Goal: Transaction & Acquisition: Purchase product/service

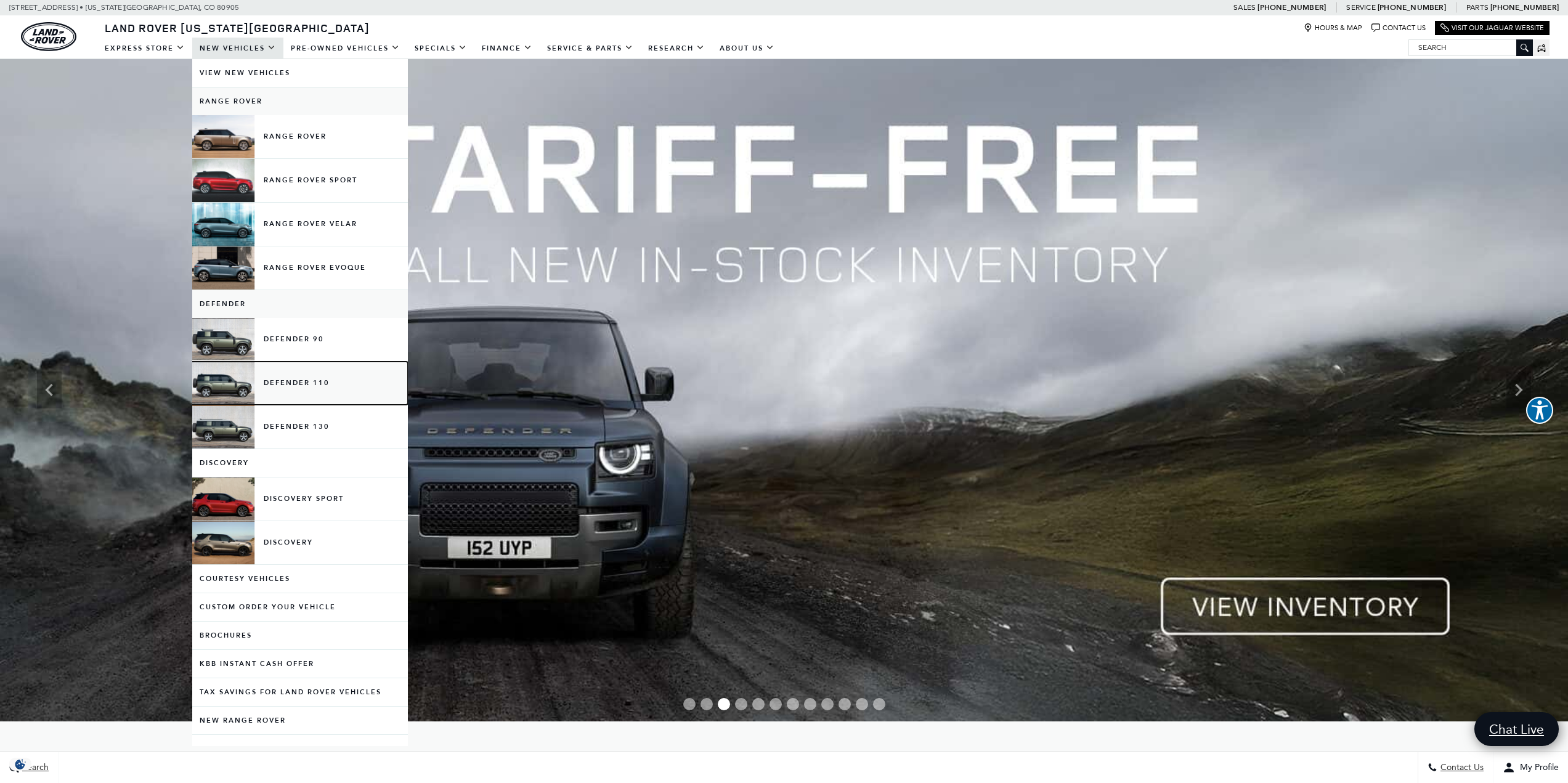
click at [316, 381] on link "Defender 110" at bounding box center [300, 383] width 216 height 43
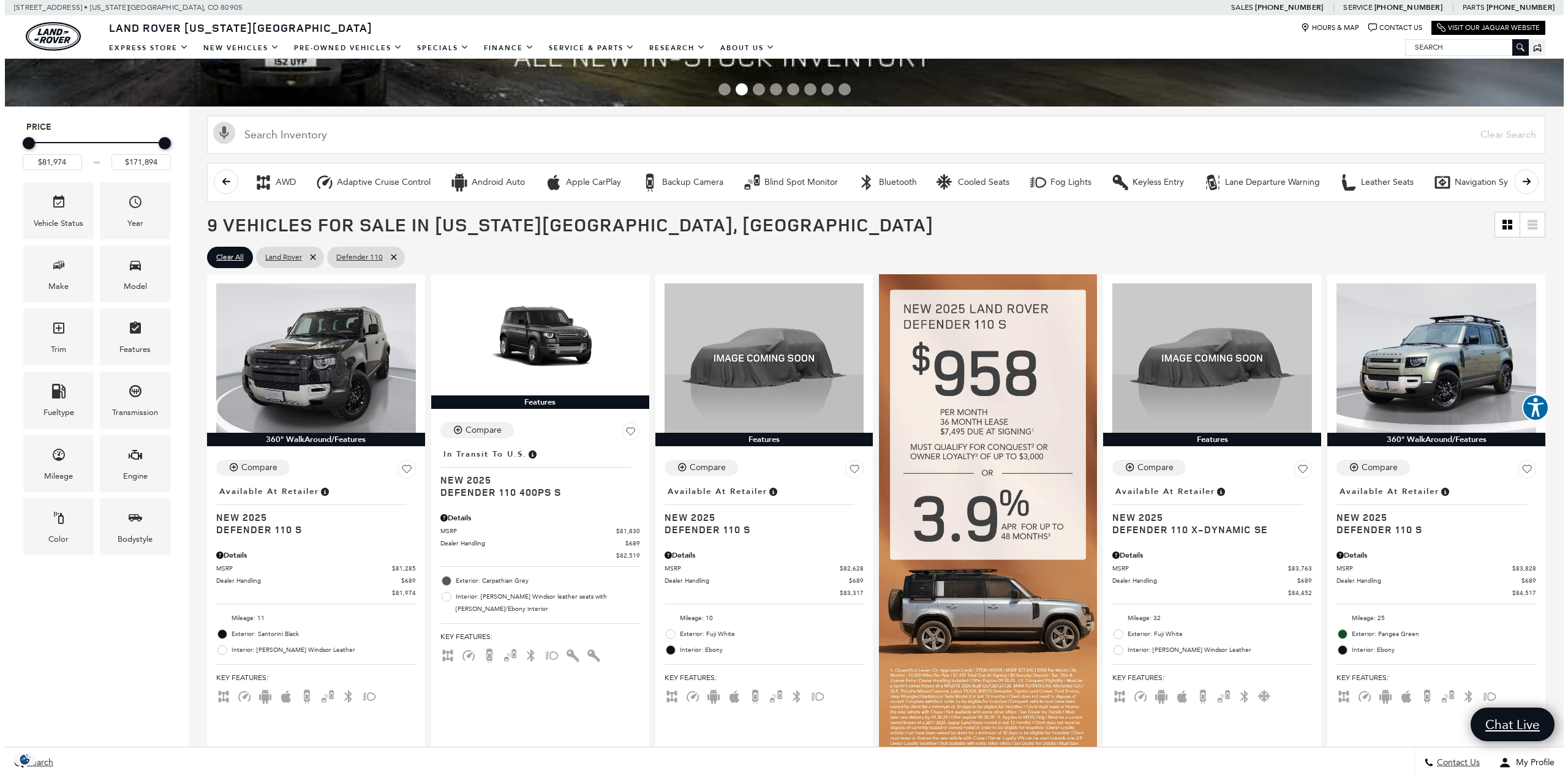
scroll to position [184, 0]
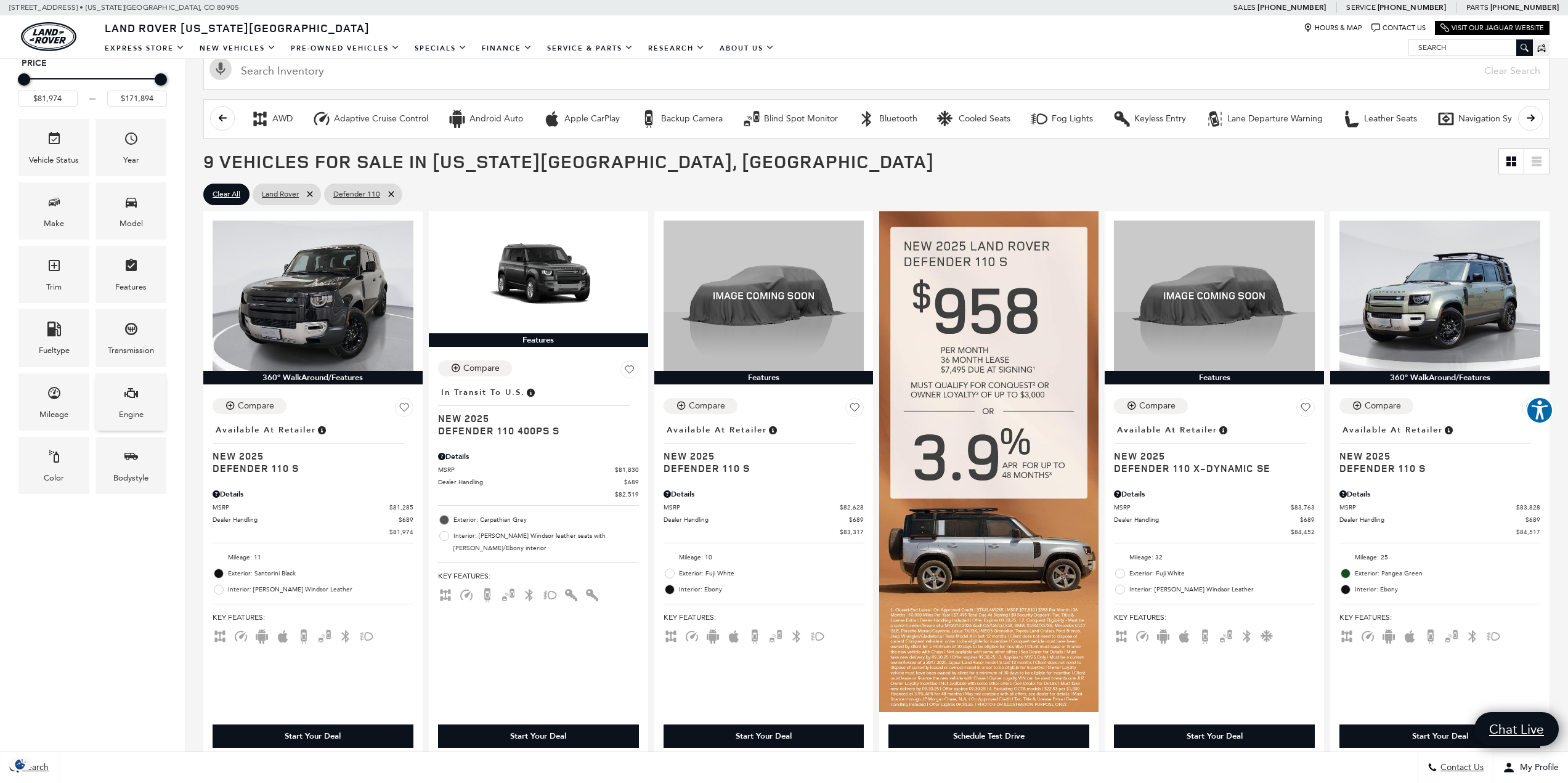
click at [139, 404] on div "Engine" at bounding box center [130, 402] width 70 height 58
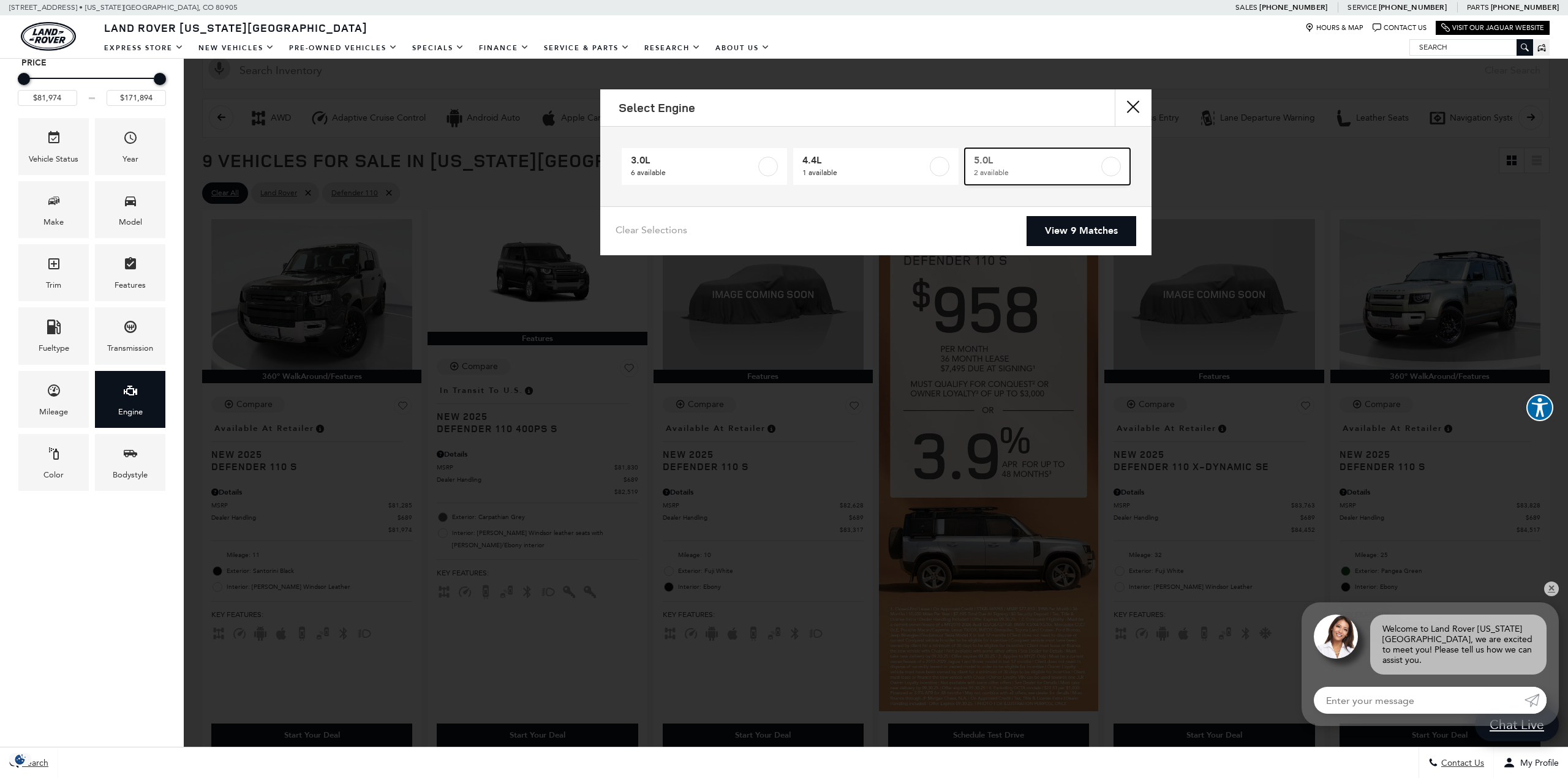
click at [1020, 158] on span "5.0L" at bounding box center [1036, 160] width 125 height 12
type input "$118,784"
type input "$125,234"
checkbox input "true"
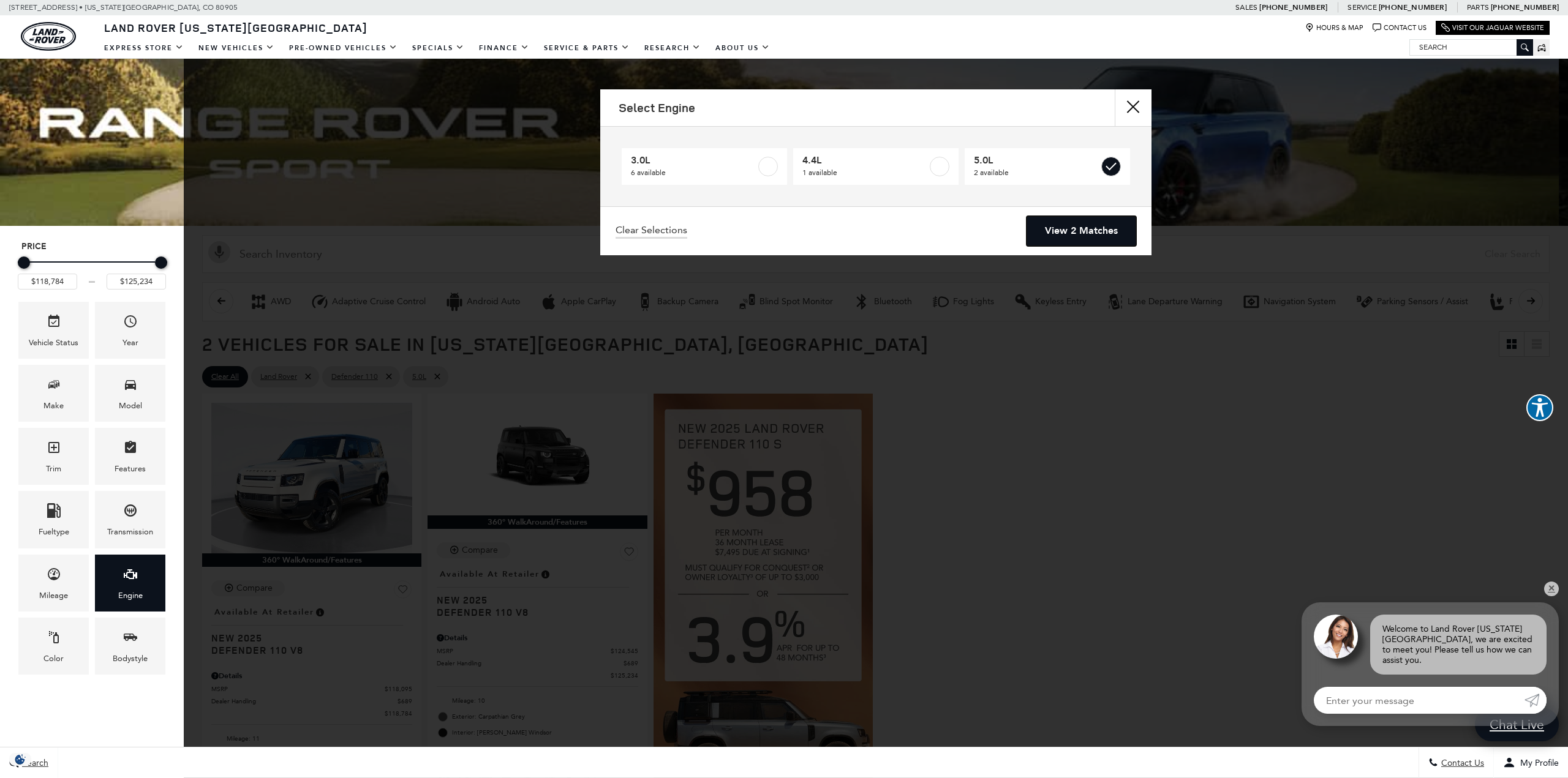
click at [1069, 238] on link "View 2 Matches" at bounding box center [1081, 231] width 109 height 30
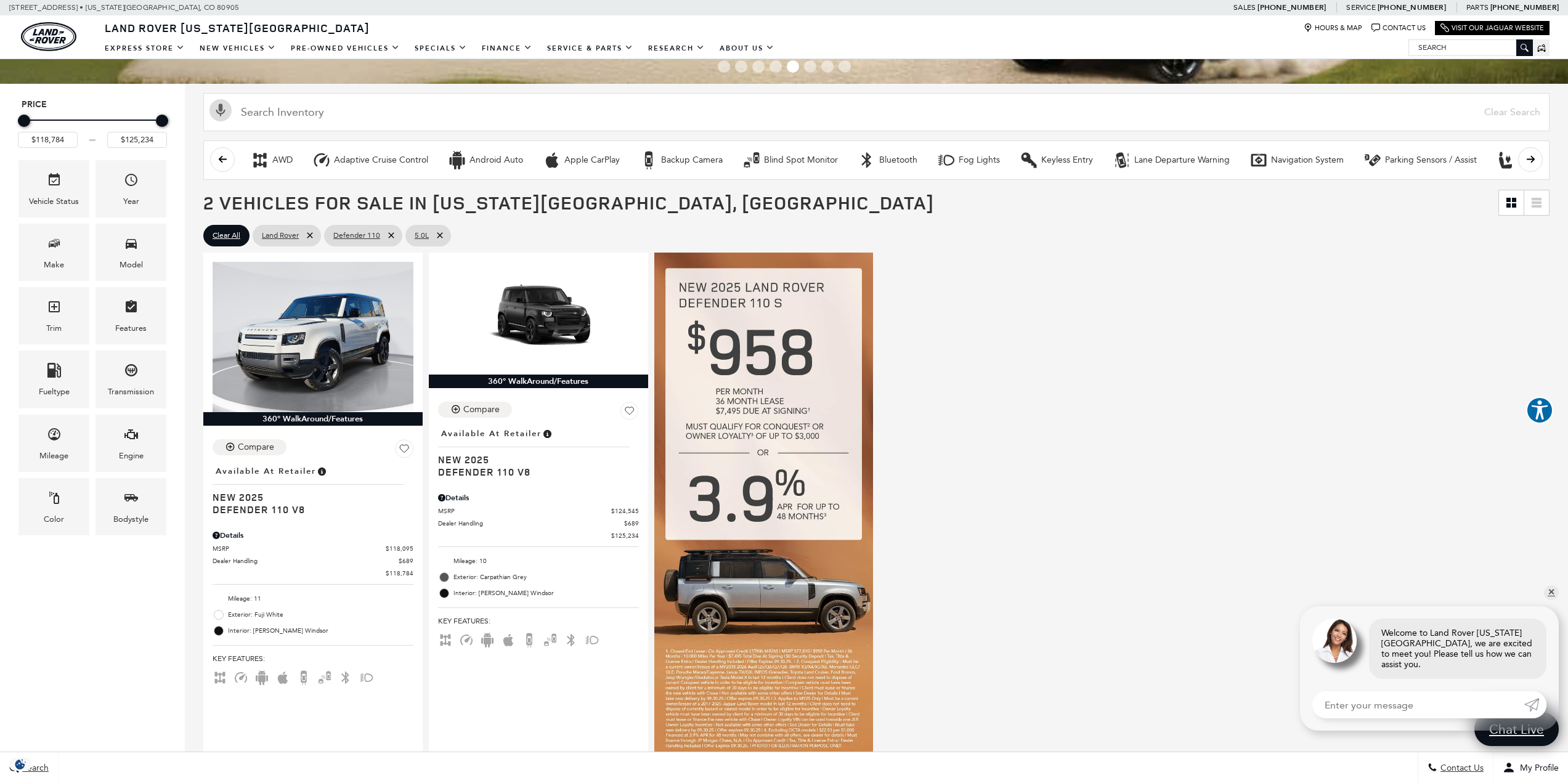
scroll to position [185, 0]
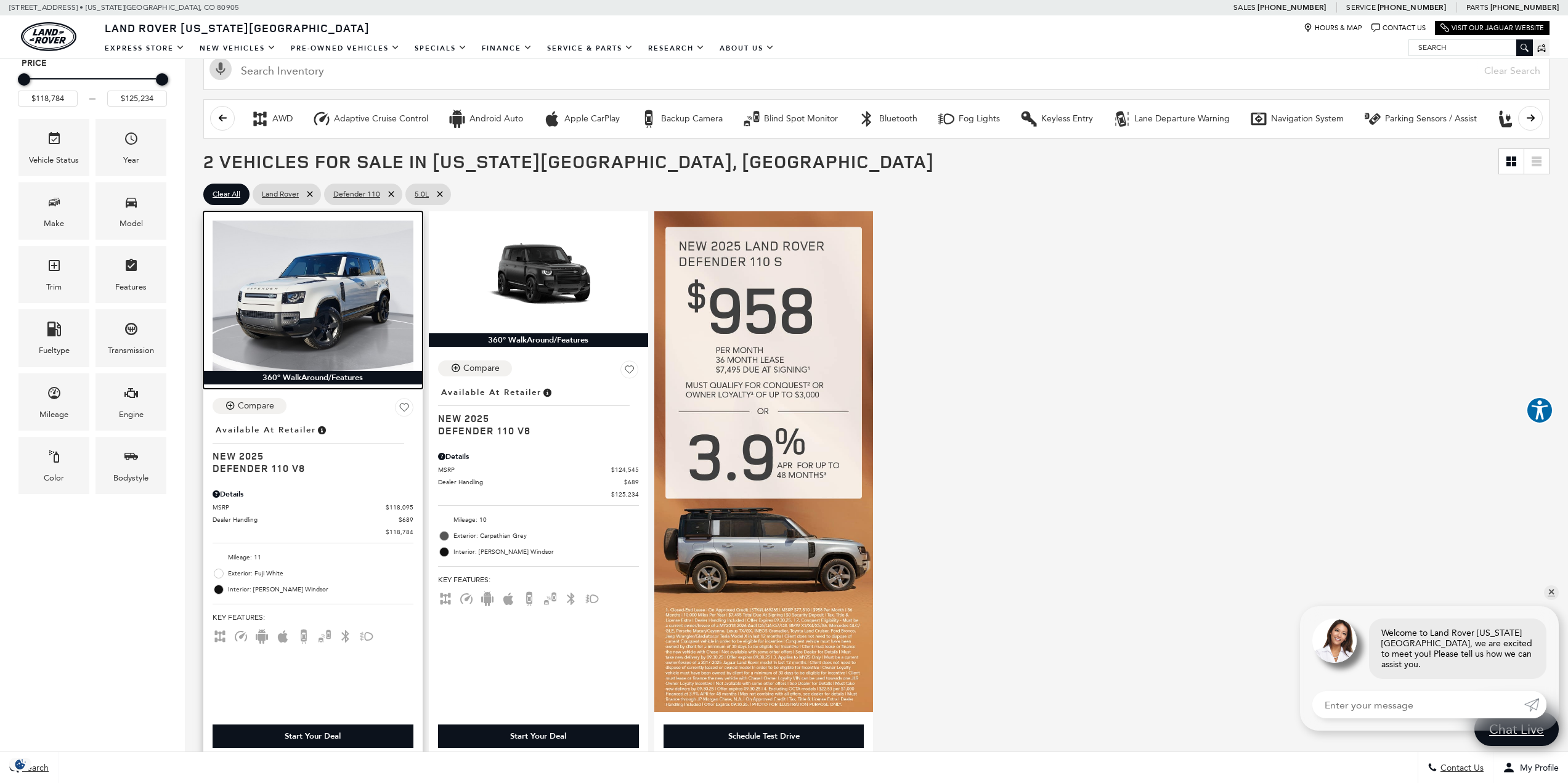
click at [330, 332] on img at bounding box center [312, 296] width 200 height 150
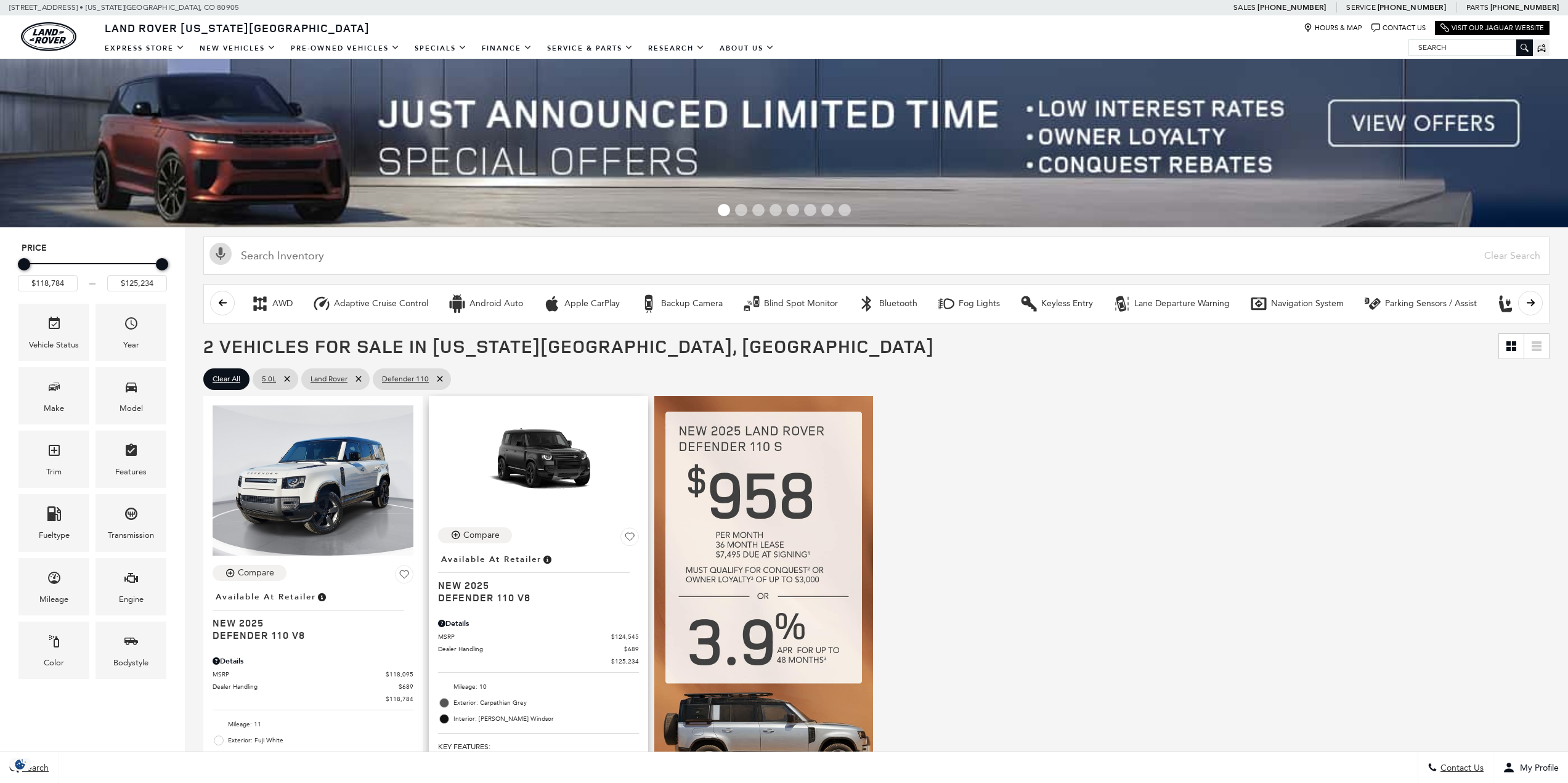
scroll to position [185, 0]
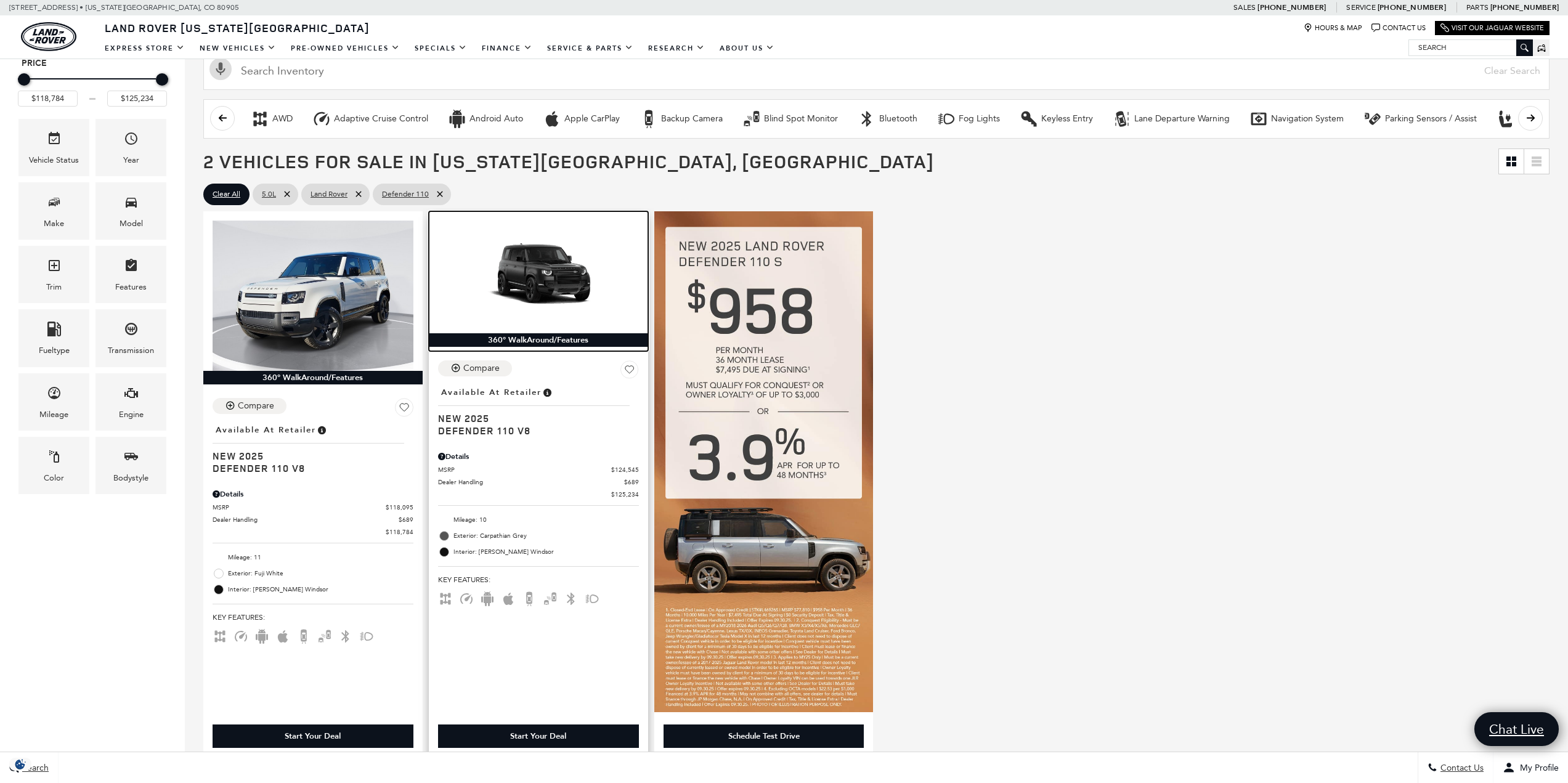
click at [551, 272] on img at bounding box center [537, 277] width 200 height 113
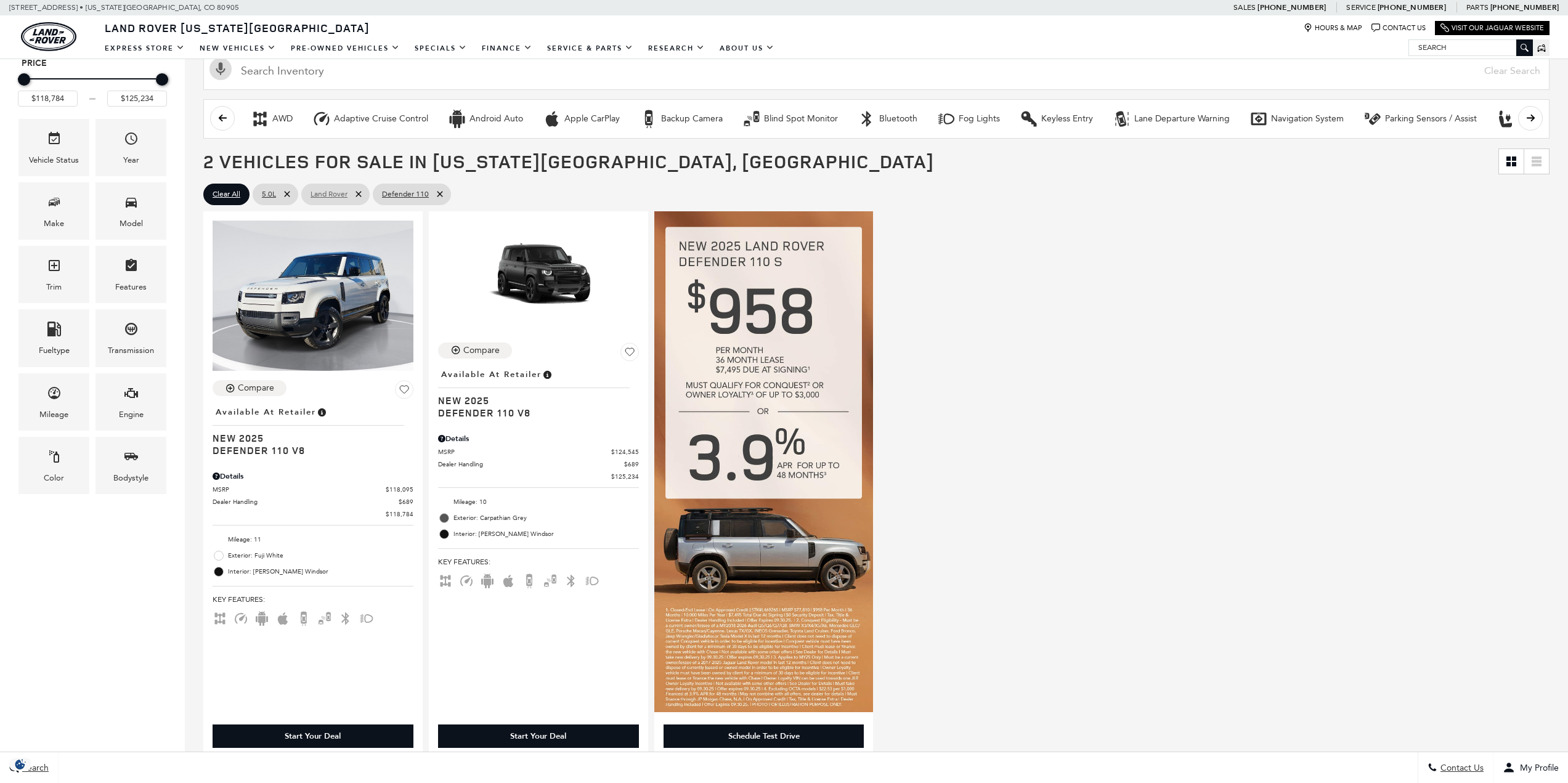
scroll to position [308, 0]
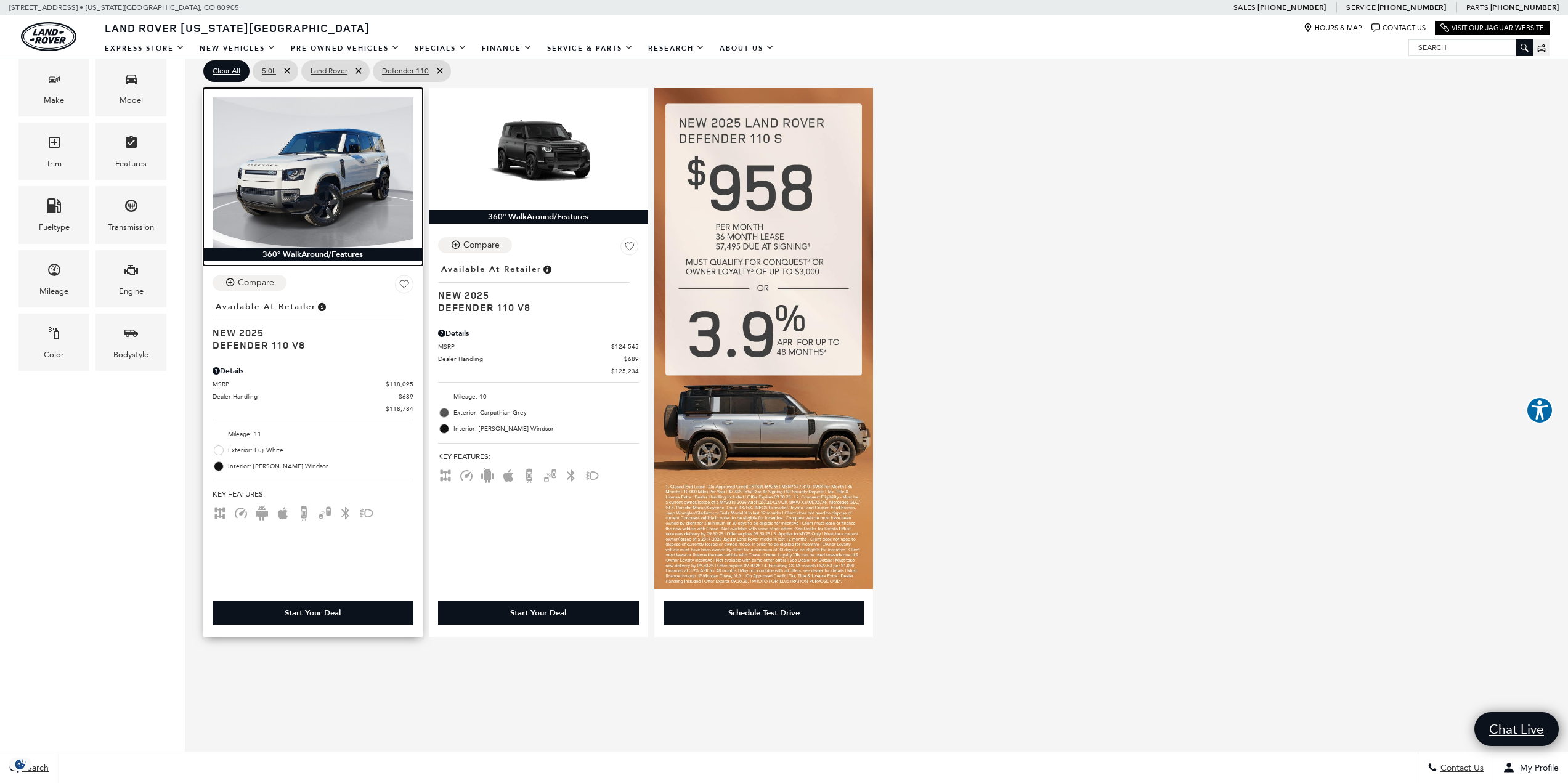
click at [322, 187] on img at bounding box center [312, 172] width 200 height 150
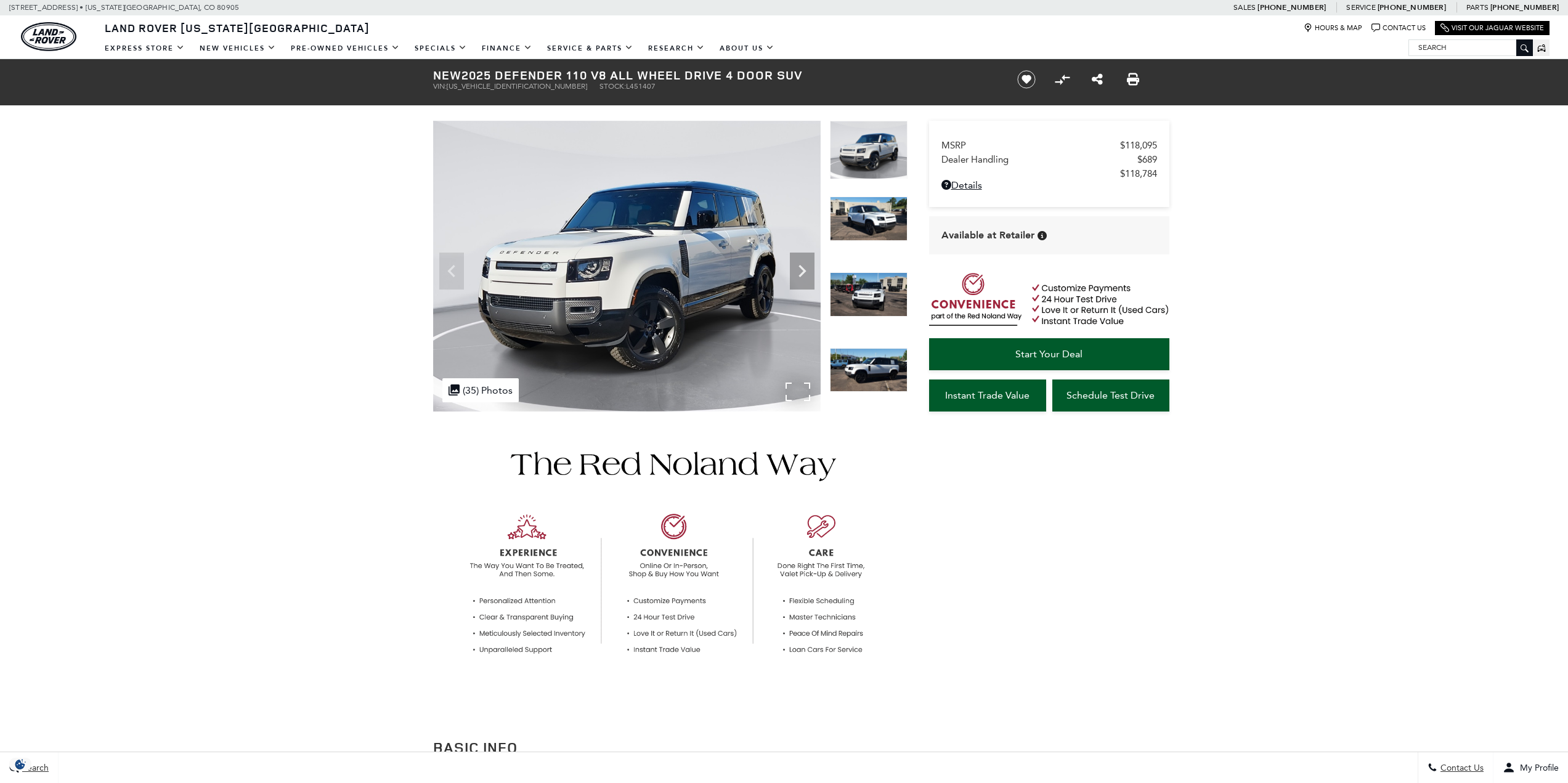
click at [640, 282] on img at bounding box center [626, 266] width 387 height 291
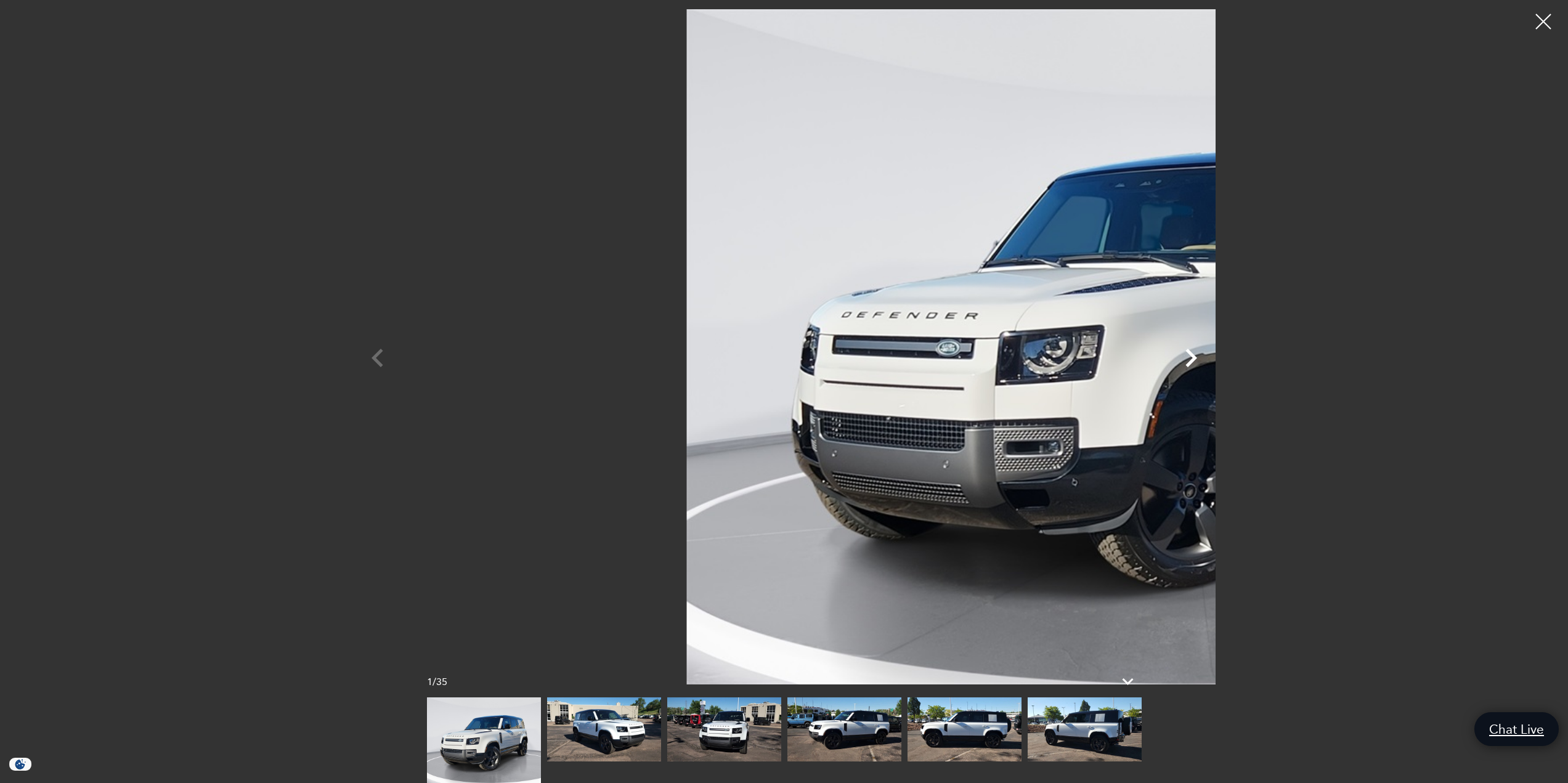
click at [1209, 361] on icon "Next" at bounding box center [1191, 358] width 37 height 37
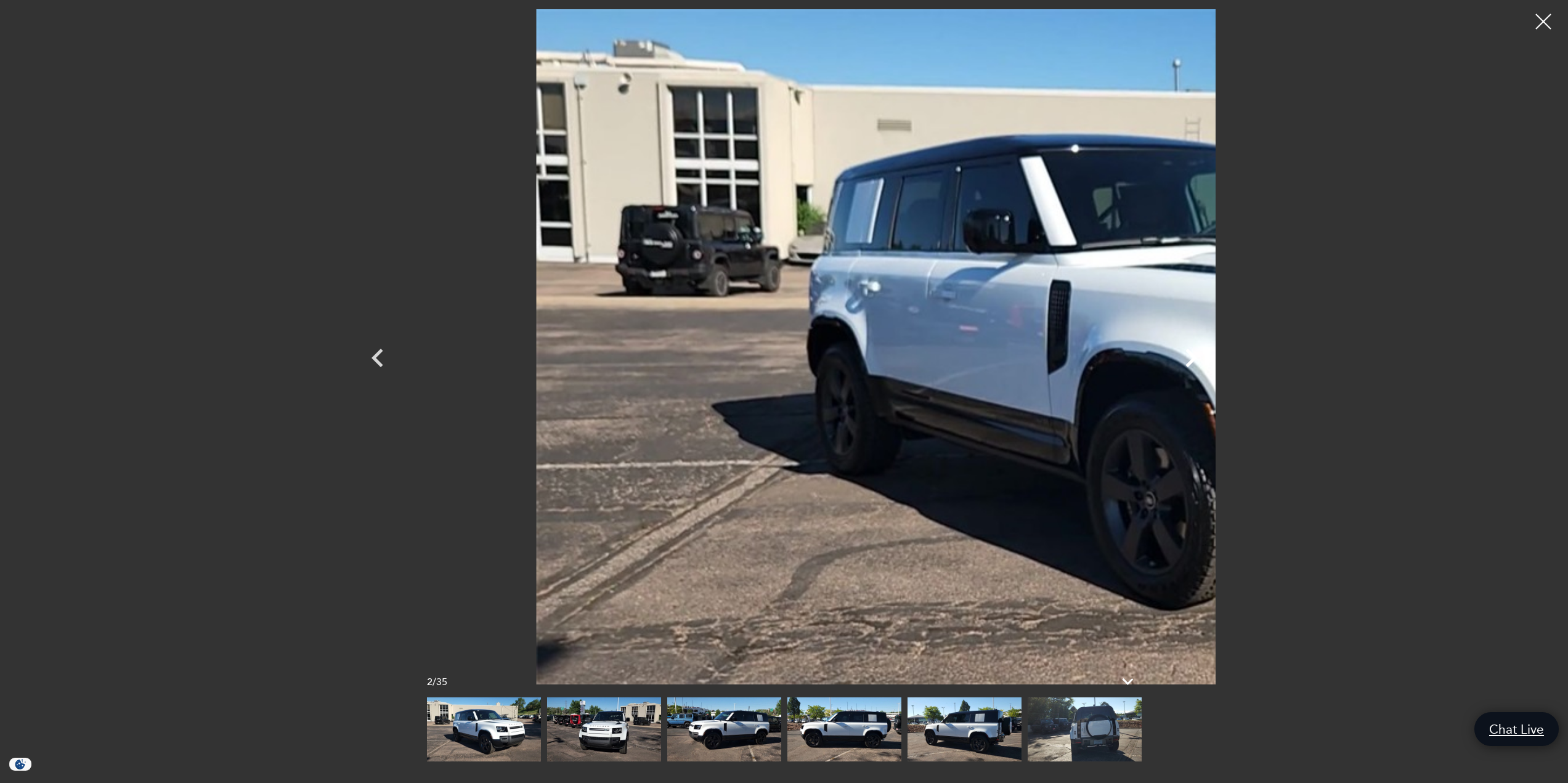
click at [1209, 361] on icon "Next" at bounding box center [1191, 358] width 37 height 37
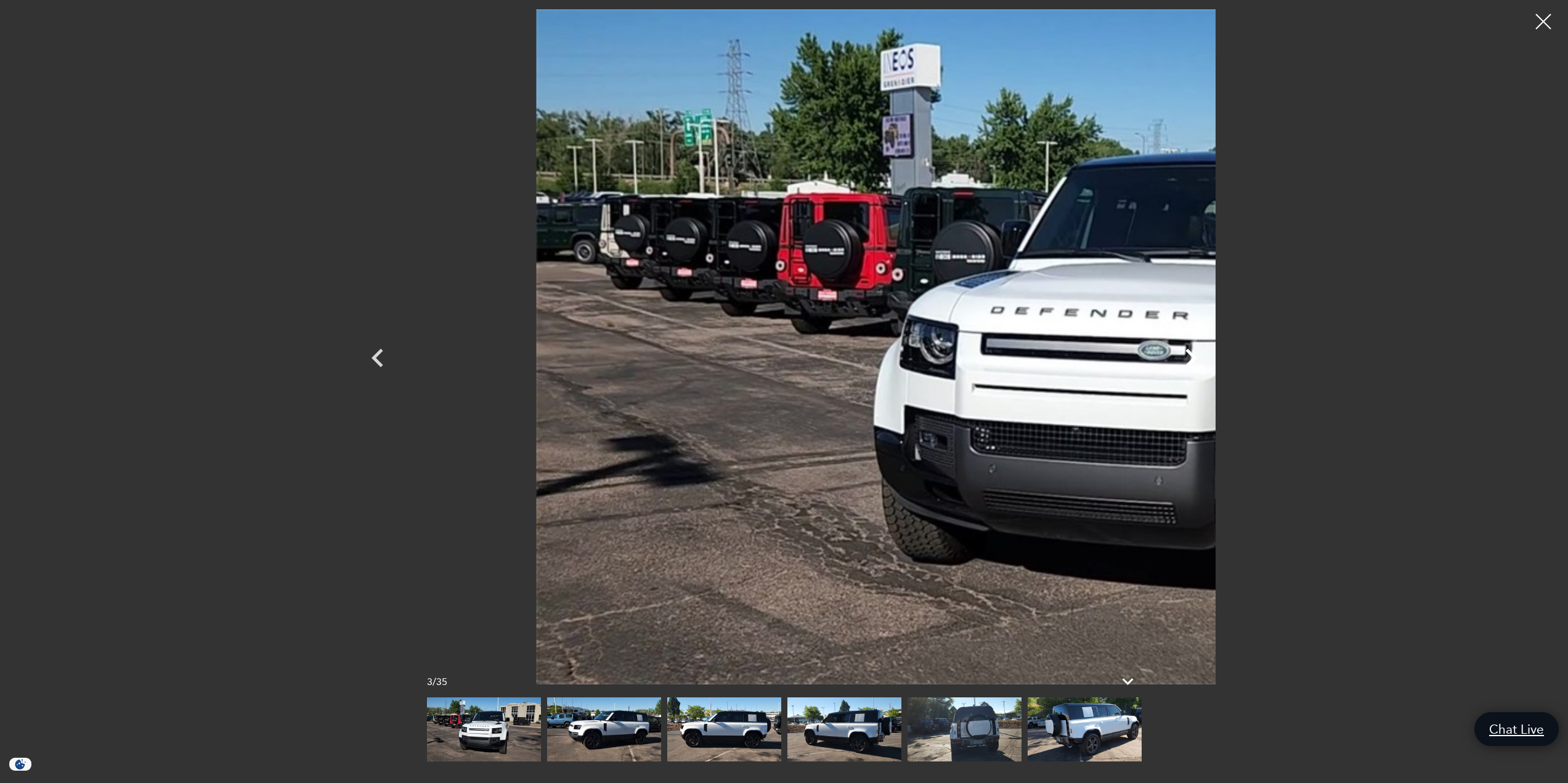
click at [1209, 361] on icon "Next" at bounding box center [1191, 358] width 37 height 37
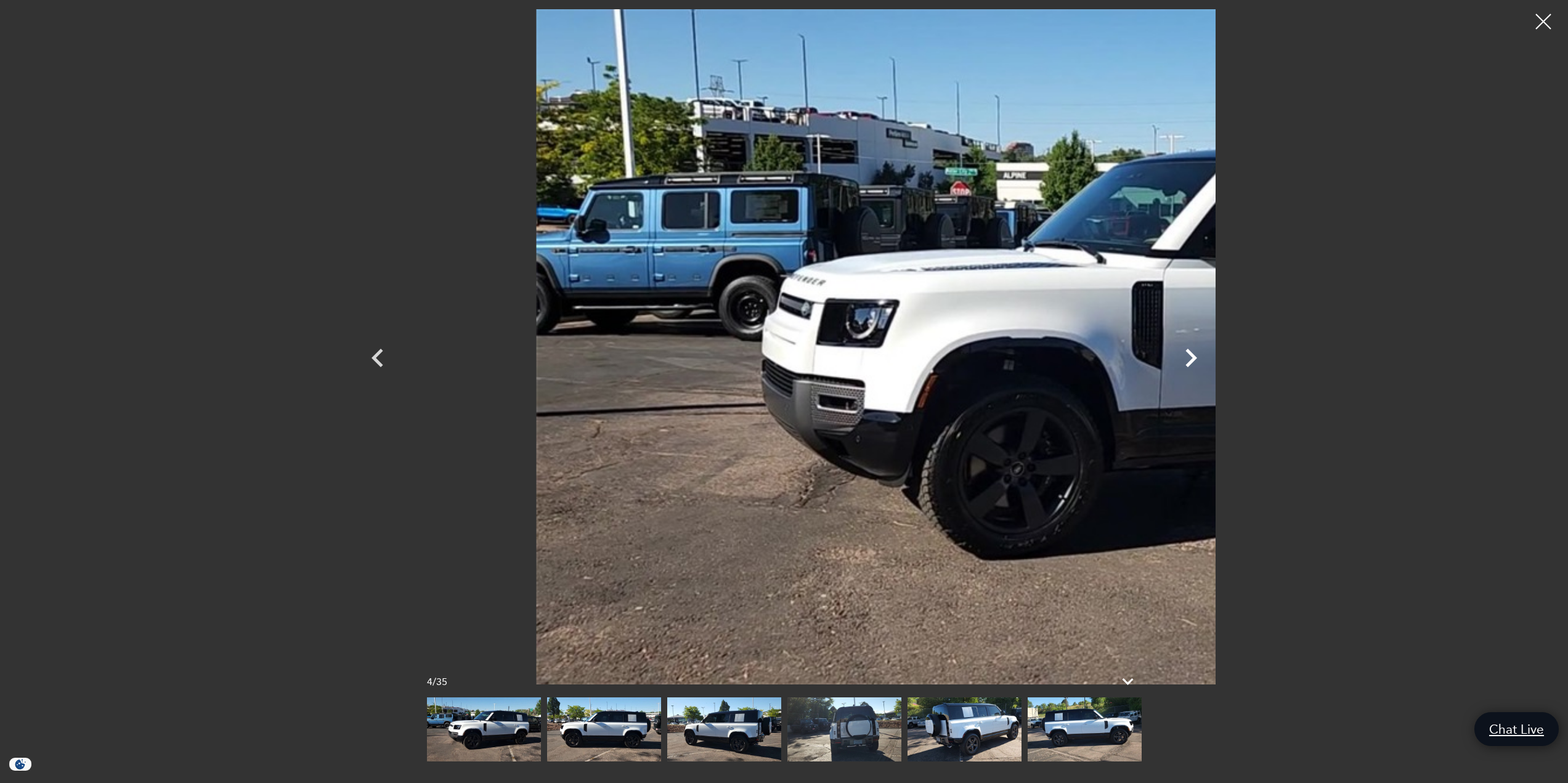
click at [1209, 361] on icon "Next" at bounding box center [1191, 358] width 37 height 37
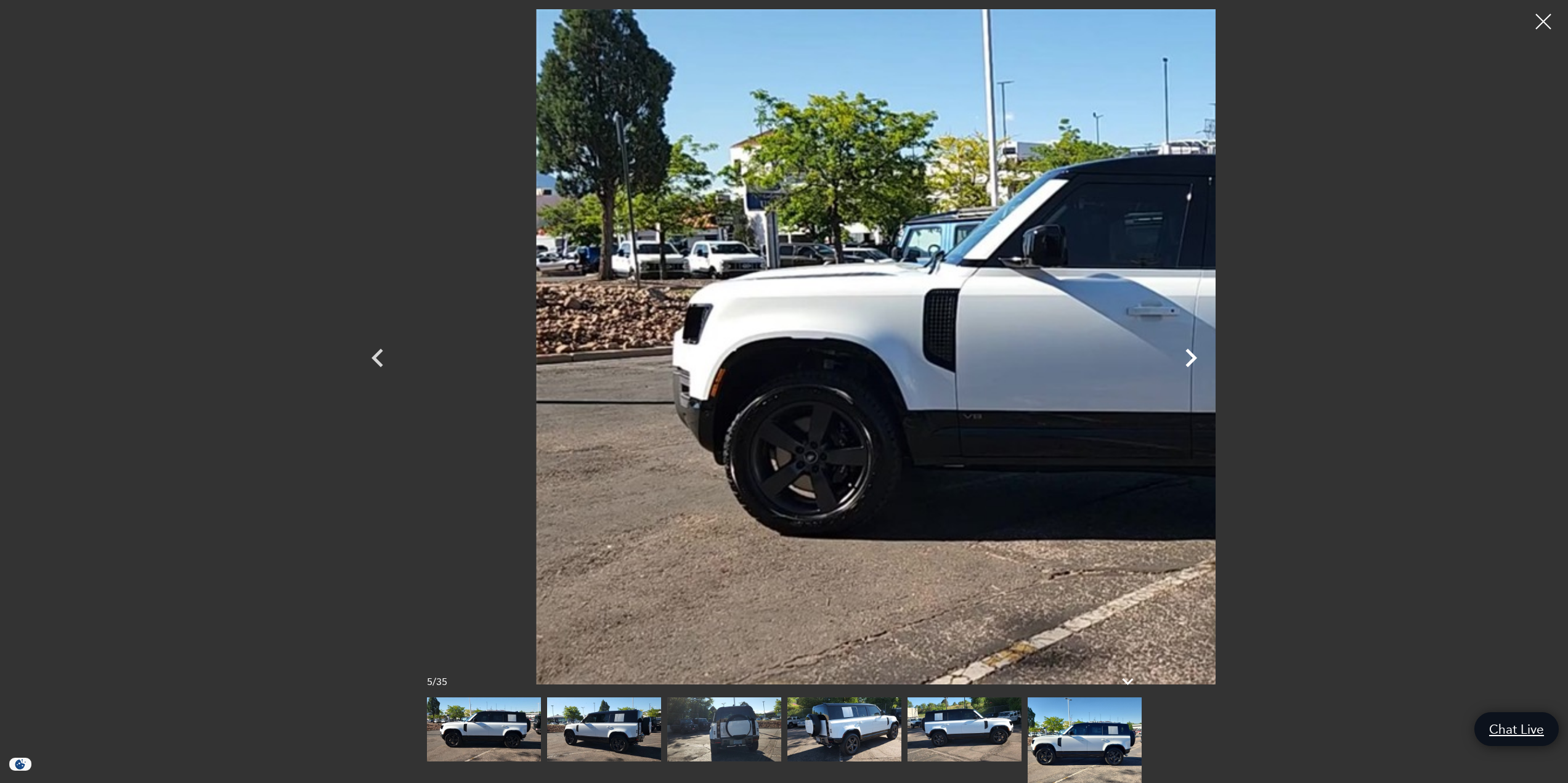
click at [1209, 361] on icon "Next" at bounding box center [1191, 358] width 37 height 37
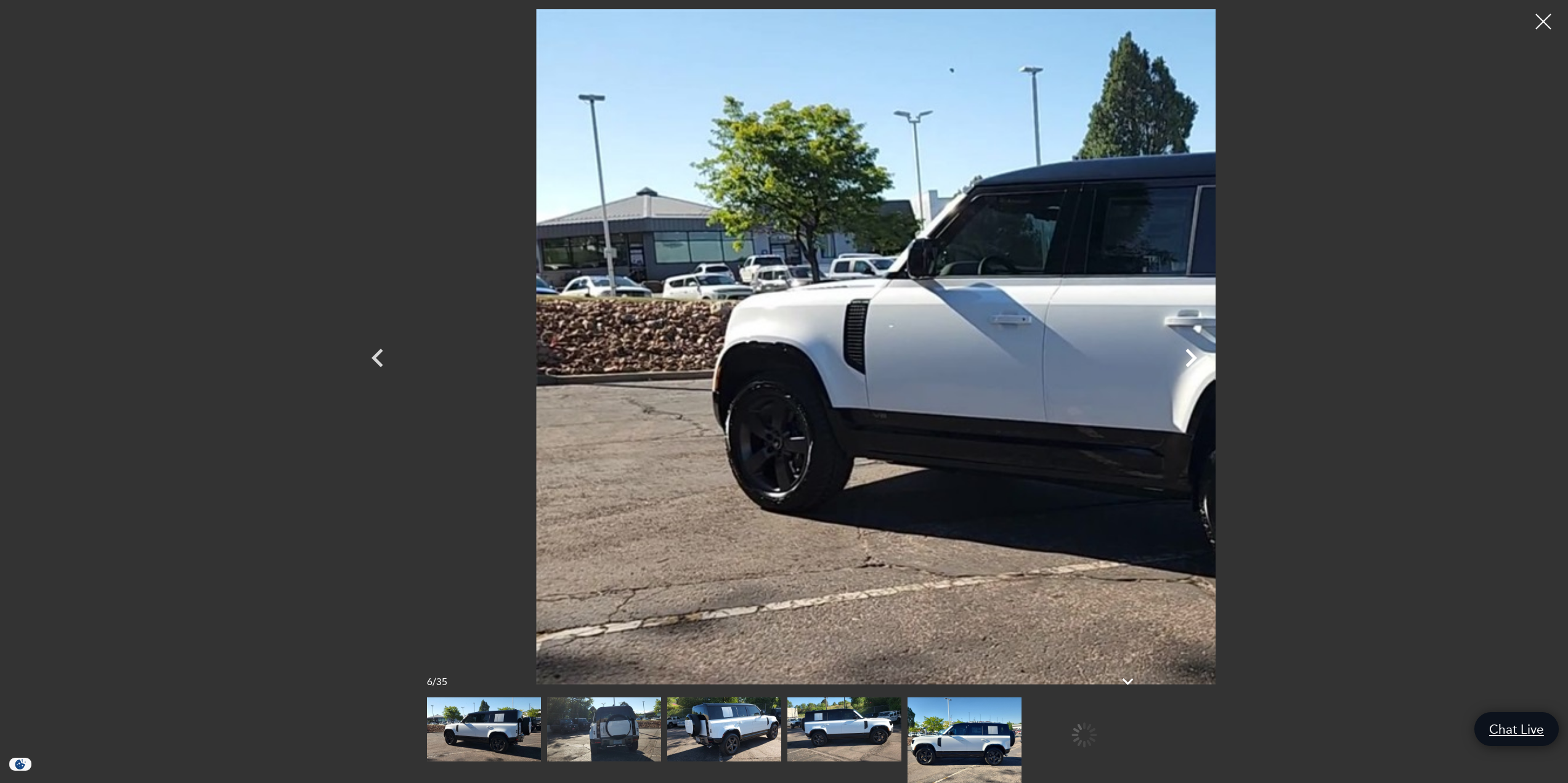
click at [1209, 361] on icon "Next" at bounding box center [1191, 358] width 37 height 37
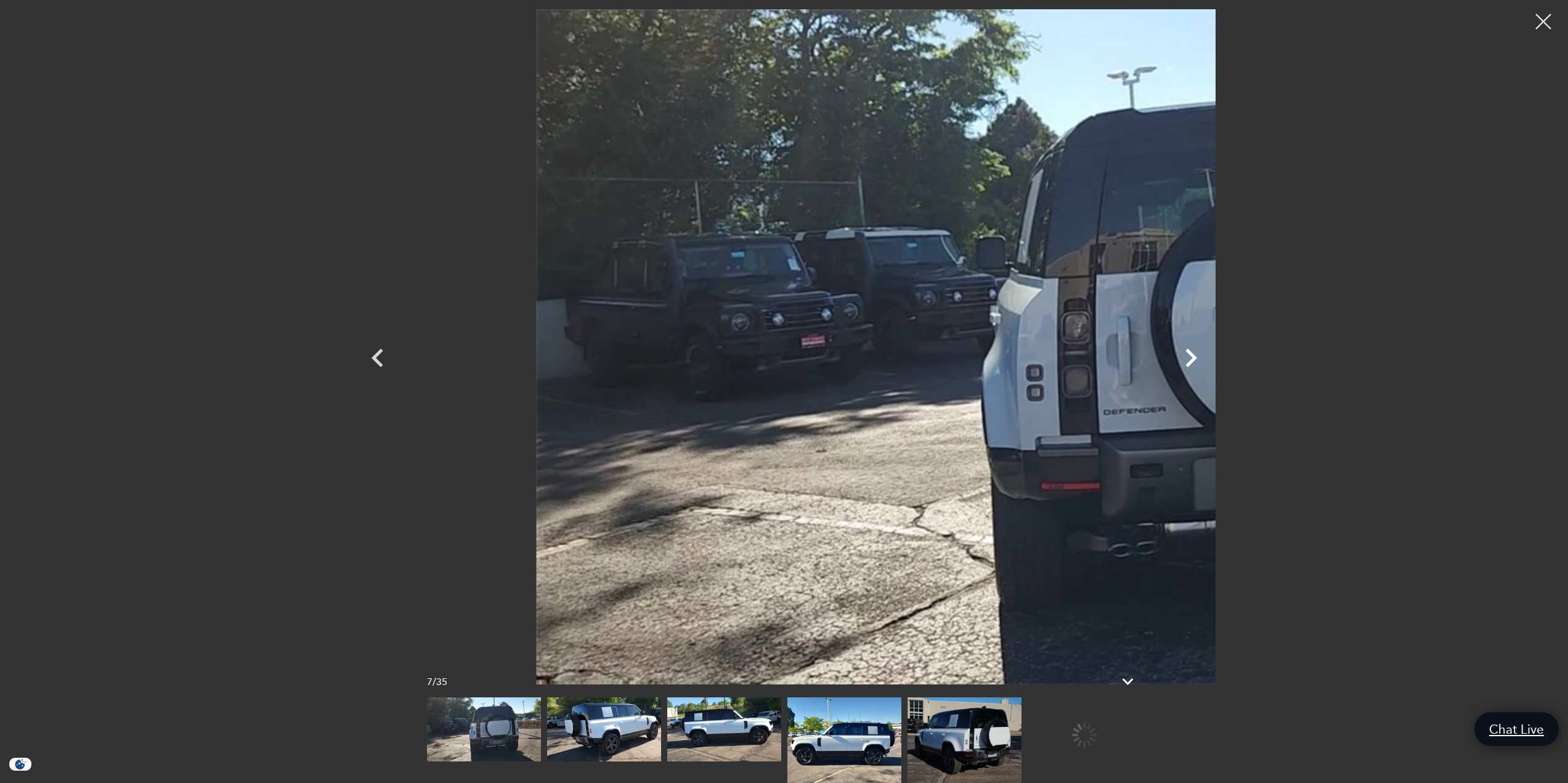
click at [1209, 361] on icon "Next" at bounding box center [1191, 358] width 37 height 37
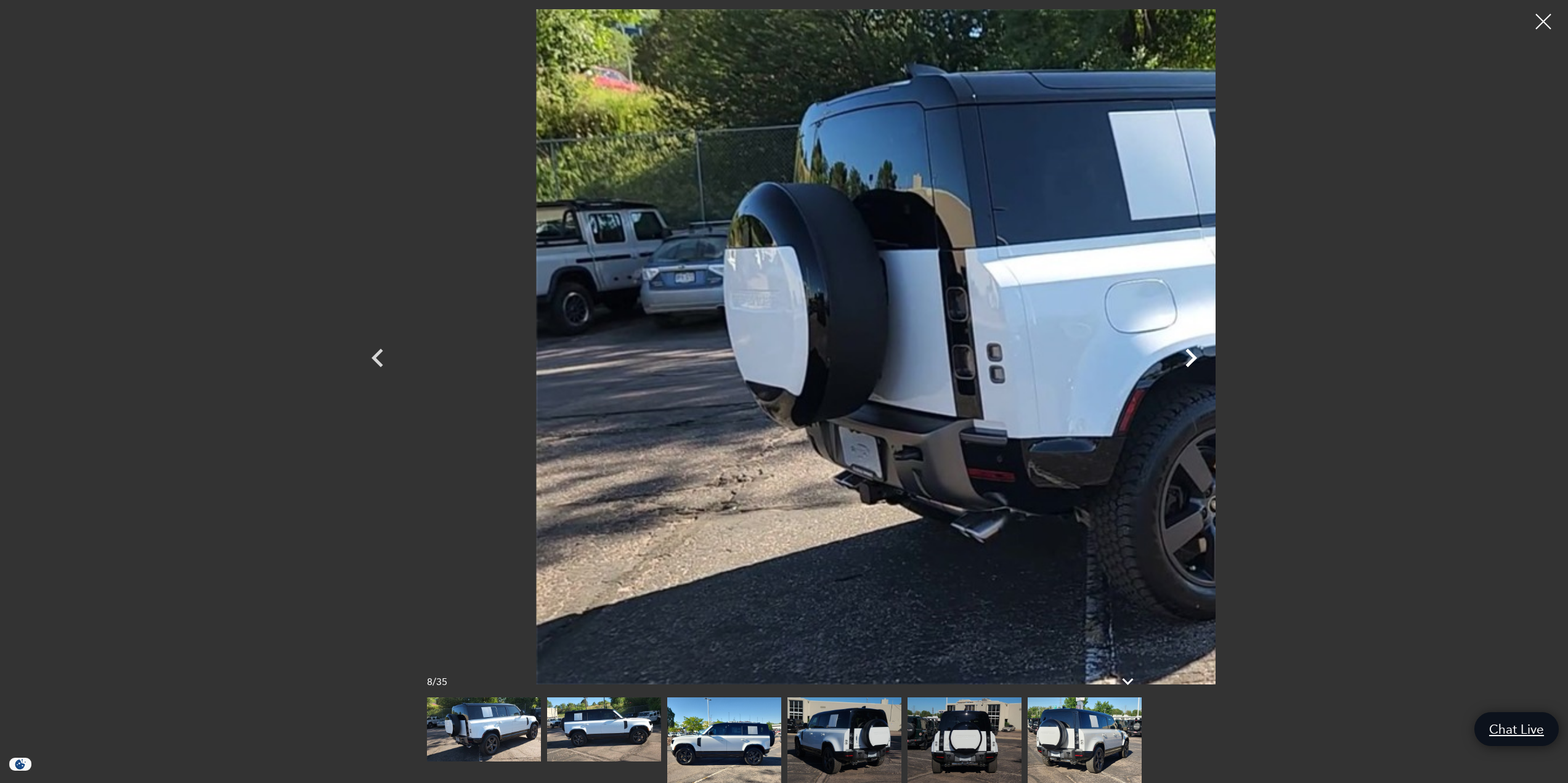
click at [1209, 361] on icon "Next" at bounding box center [1191, 358] width 37 height 37
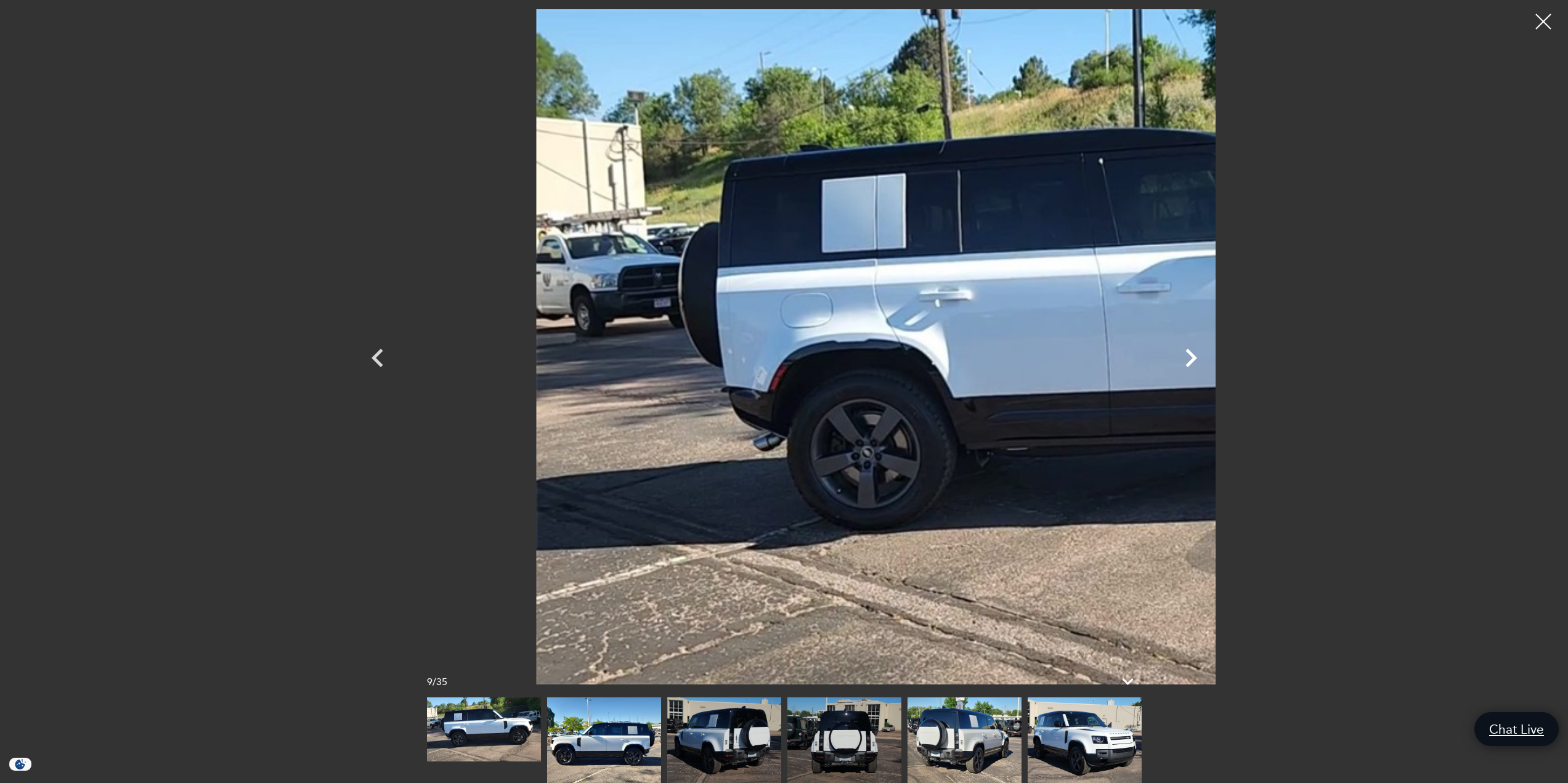
click at [1209, 361] on icon "Next" at bounding box center [1191, 358] width 37 height 37
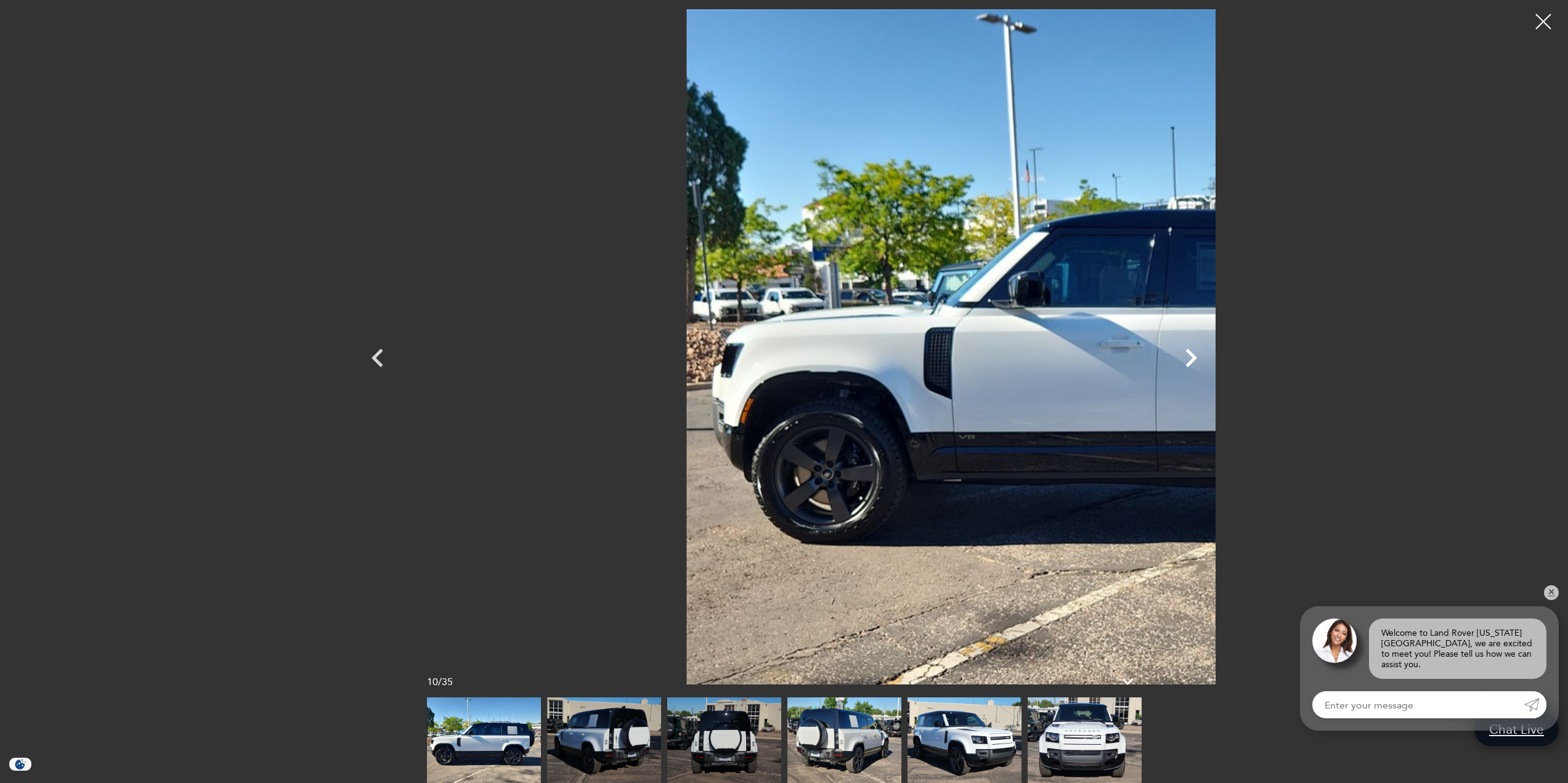
click at [1209, 361] on icon "Next" at bounding box center [1191, 358] width 37 height 37
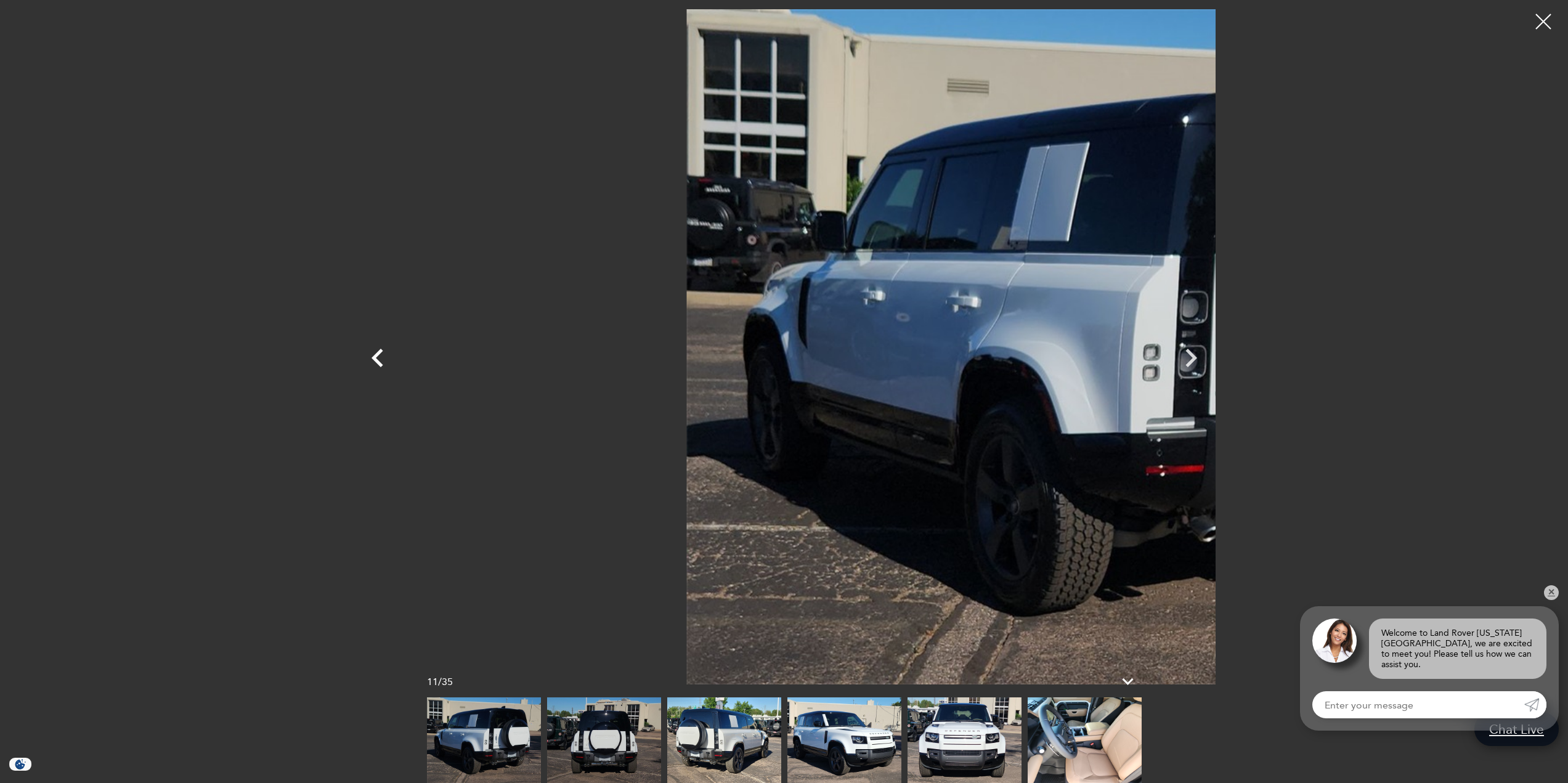
click at [359, 357] on icon "Previous" at bounding box center [377, 358] width 37 height 37
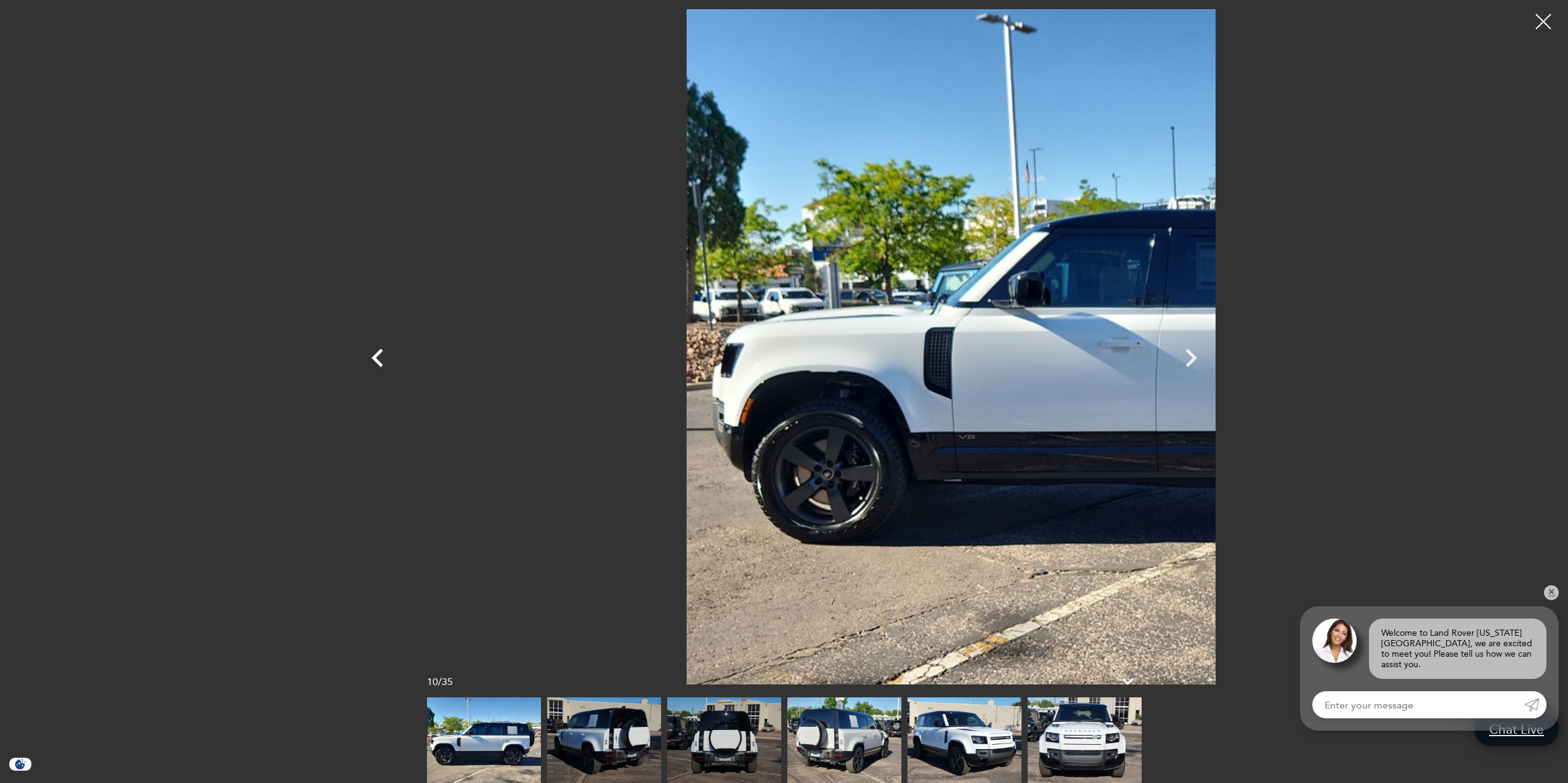
click at [359, 357] on icon "Previous" at bounding box center [377, 358] width 37 height 37
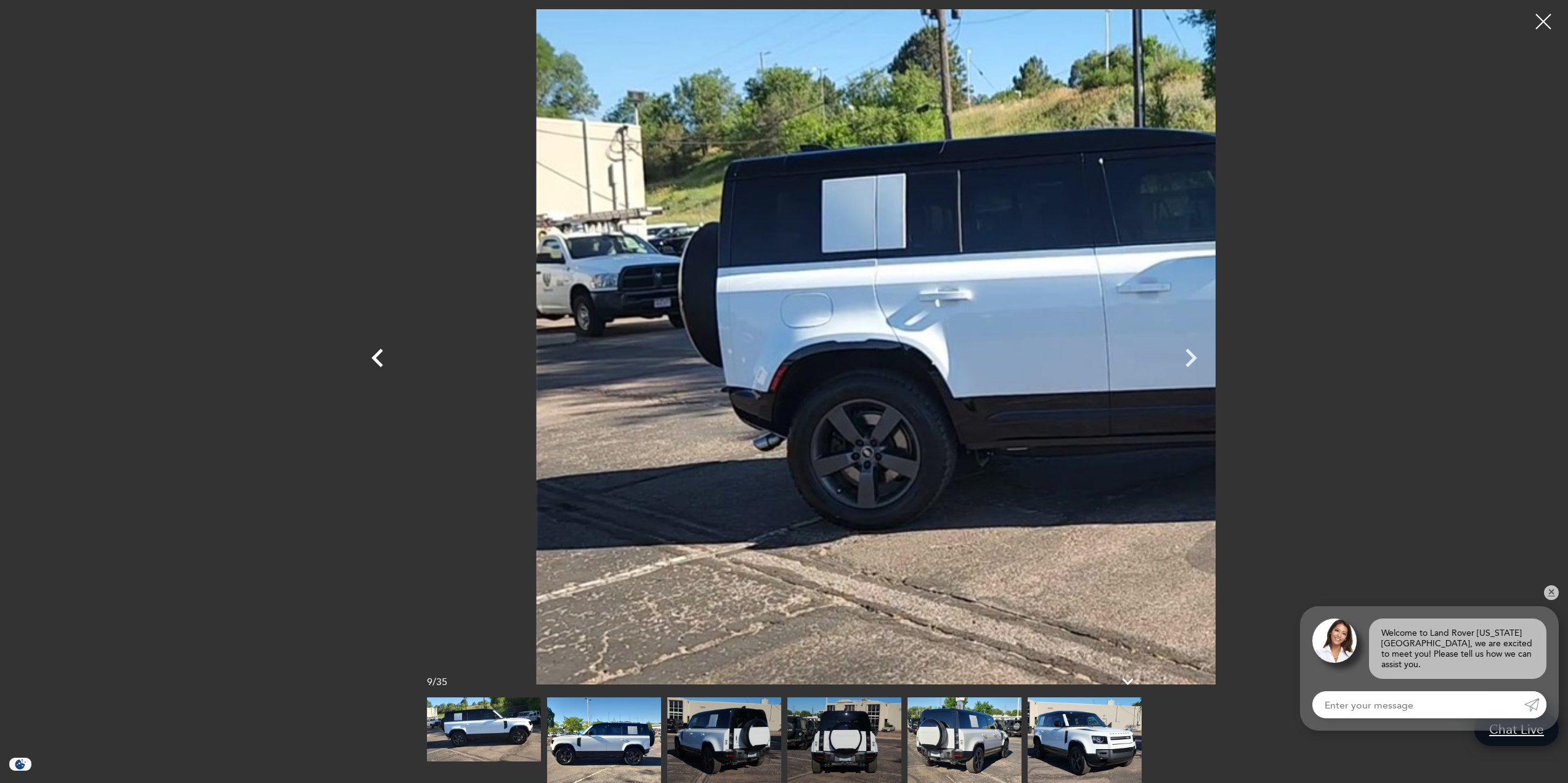
click at [359, 357] on icon "Previous" at bounding box center [377, 358] width 37 height 37
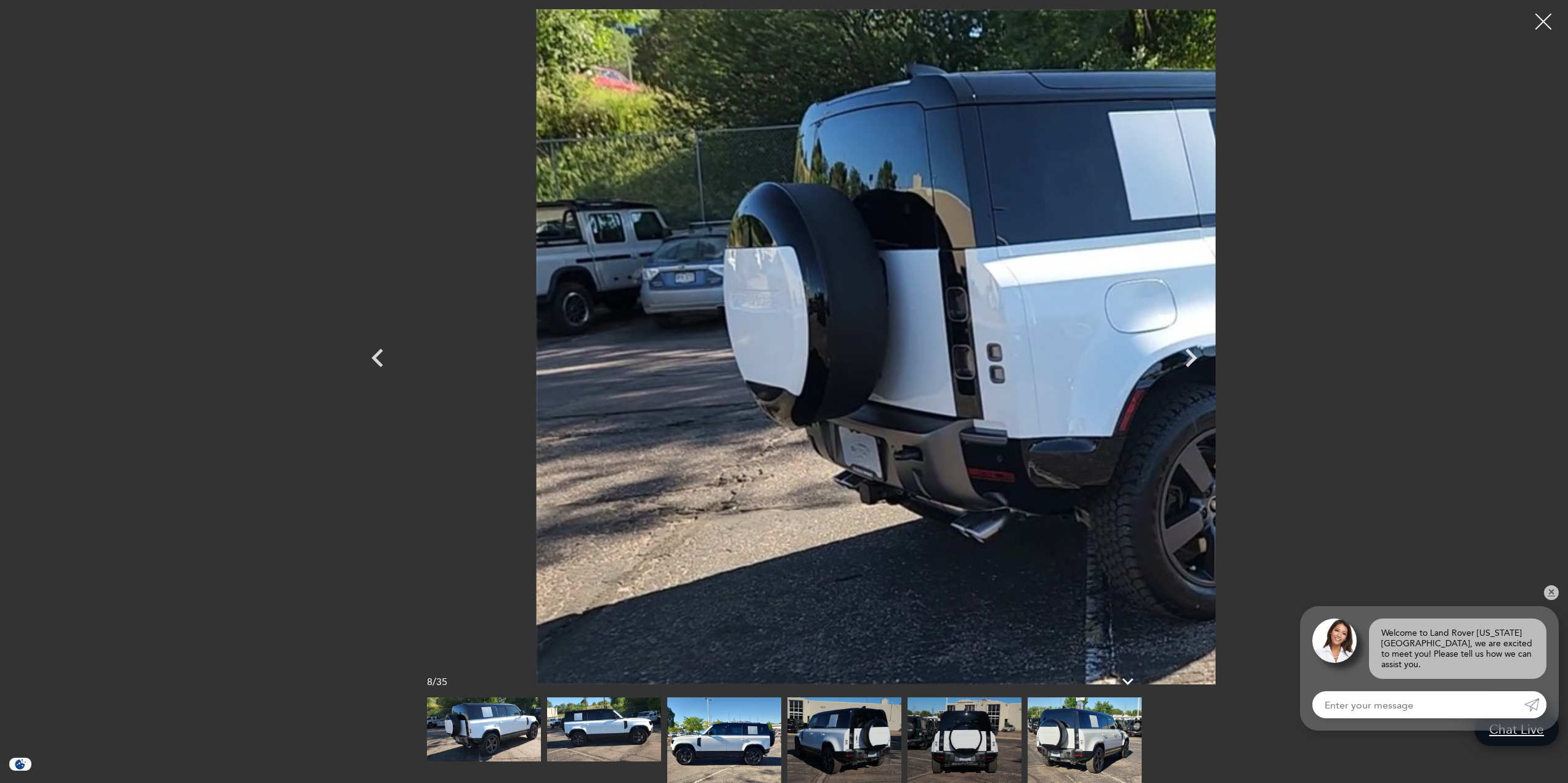
click at [1546, 25] on div at bounding box center [1543, 22] width 33 height 33
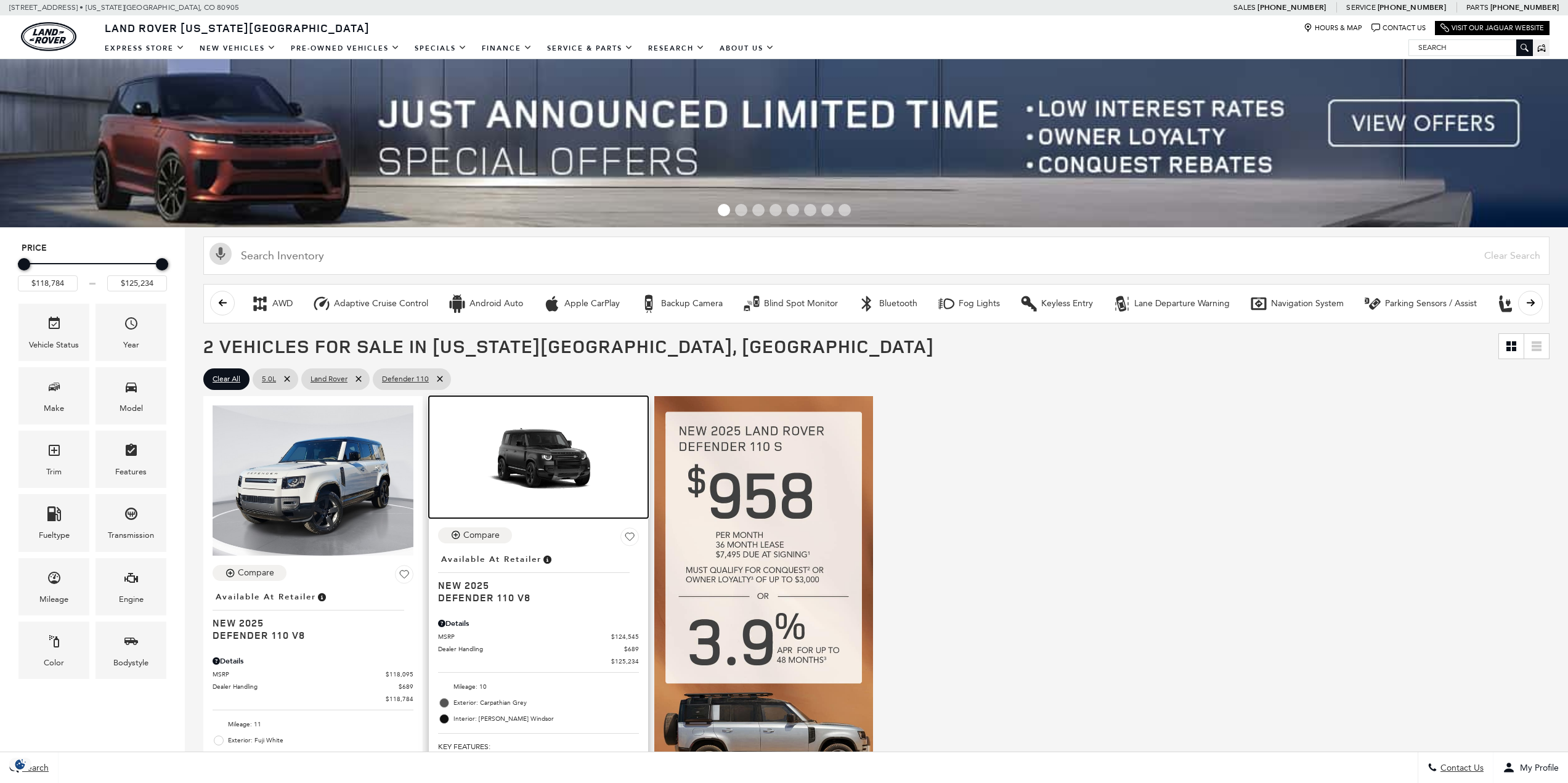
click at [545, 473] on img at bounding box center [537, 462] width 200 height 113
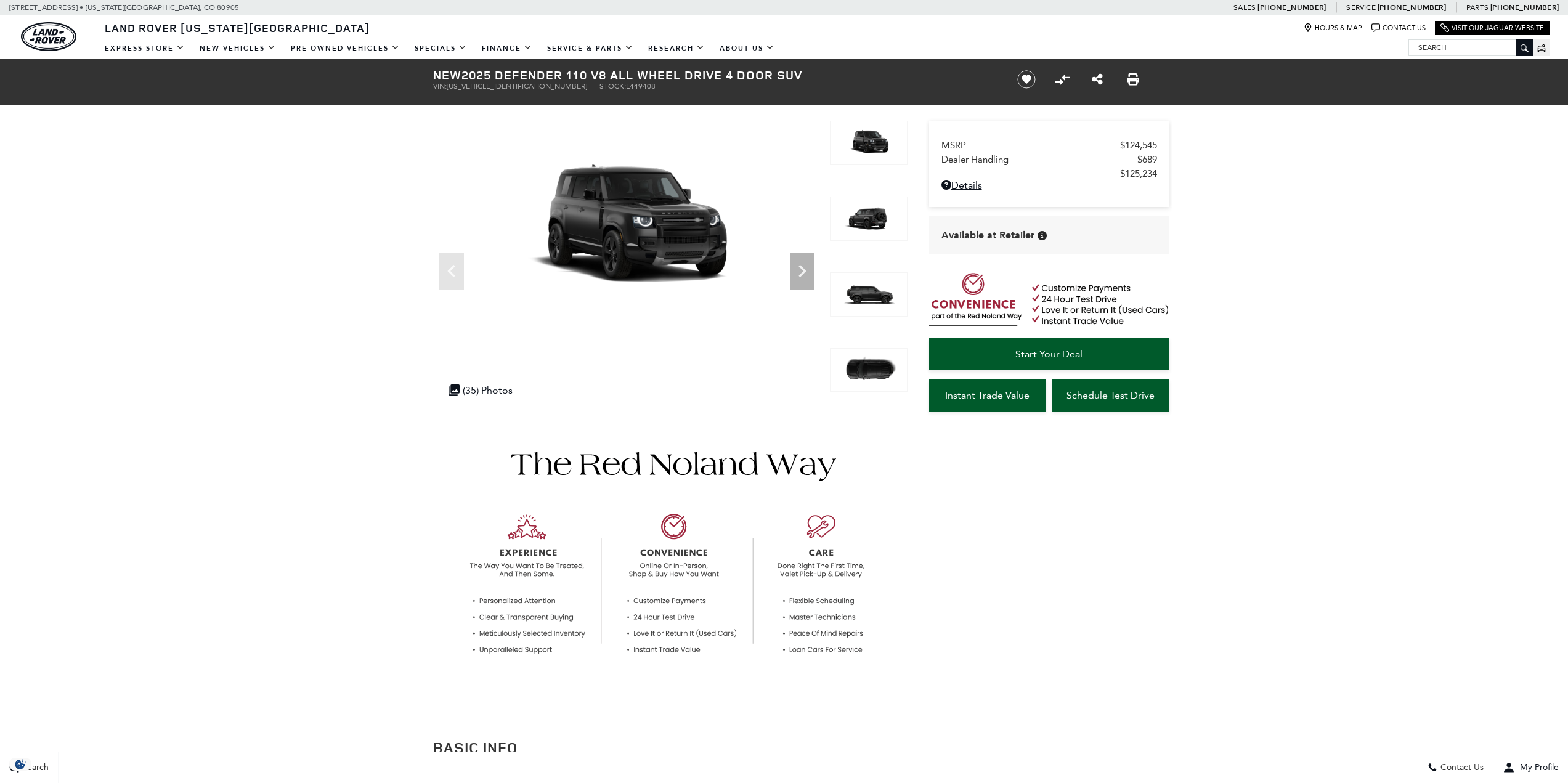
click at [498, 389] on div ".cls-1, .cls-3 { fill: #c50033; } .cls-1 { clip-rule: evenodd; } .cls-2 { clip-…" at bounding box center [480, 390] width 76 height 24
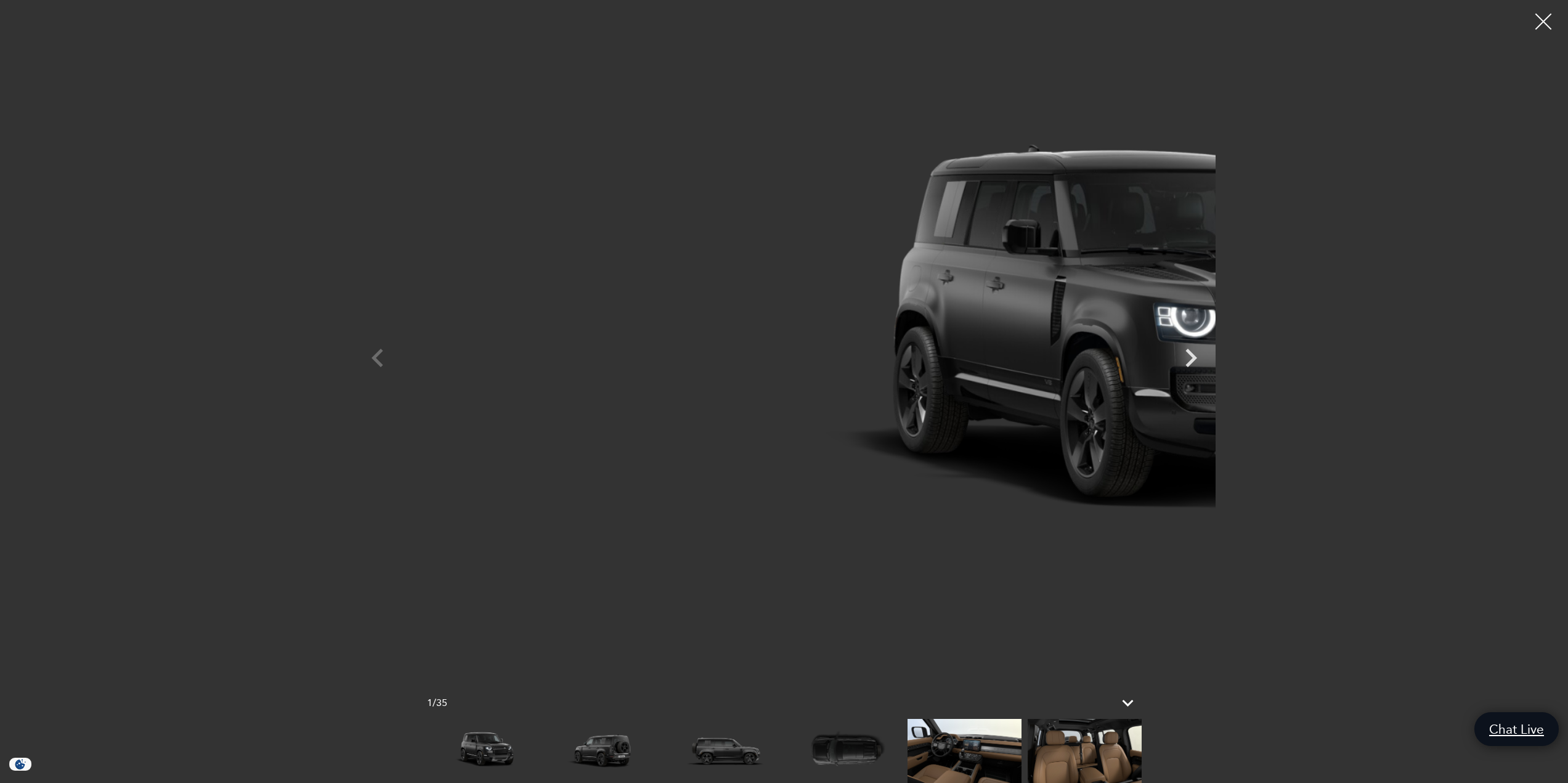
click at [1545, 22] on div at bounding box center [1543, 22] width 33 height 33
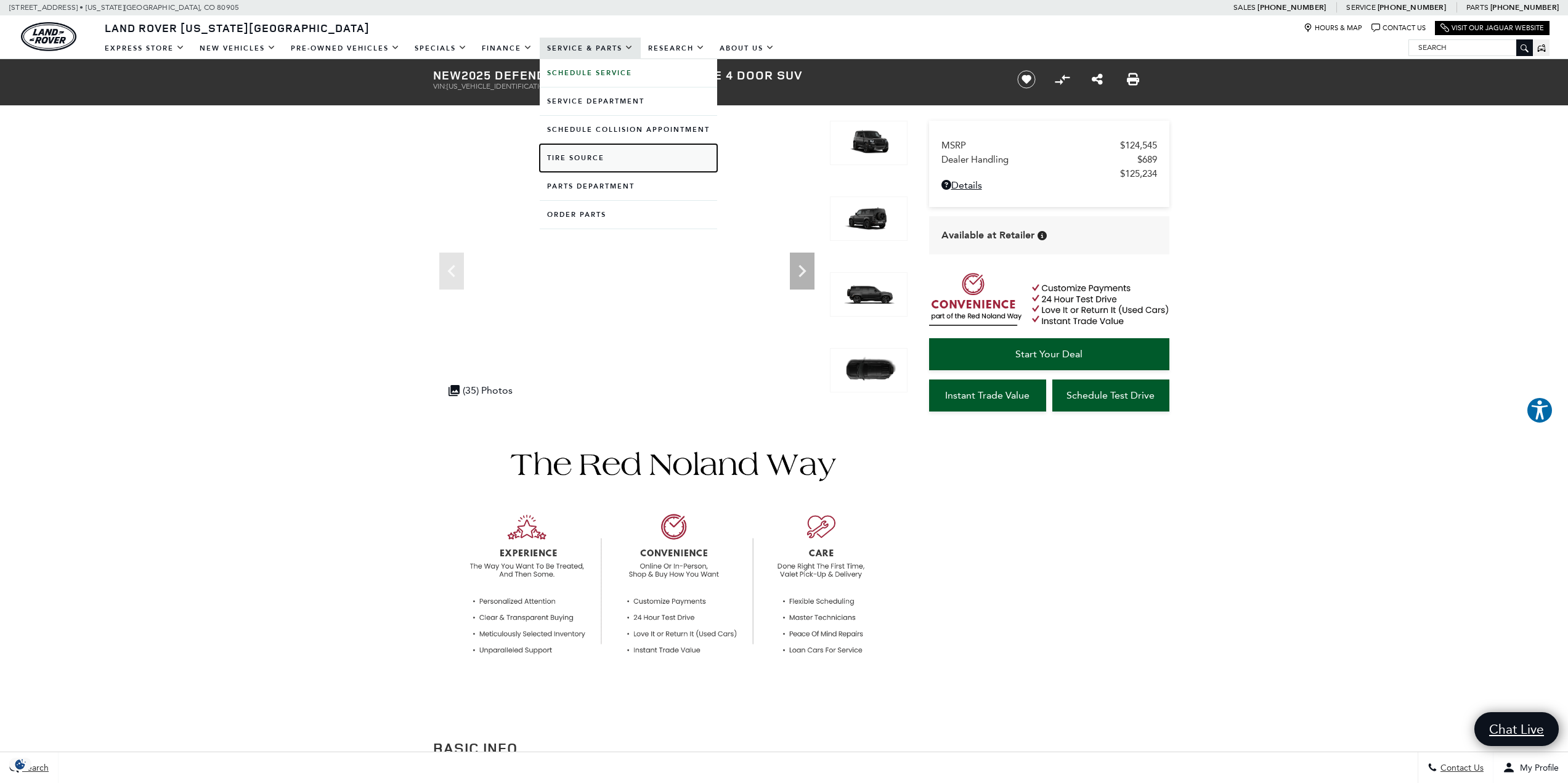
click at [580, 158] on link "Tire Source" at bounding box center [628, 158] width 178 height 27
click at [594, 181] on link "Parts Department" at bounding box center [628, 186] width 178 height 27
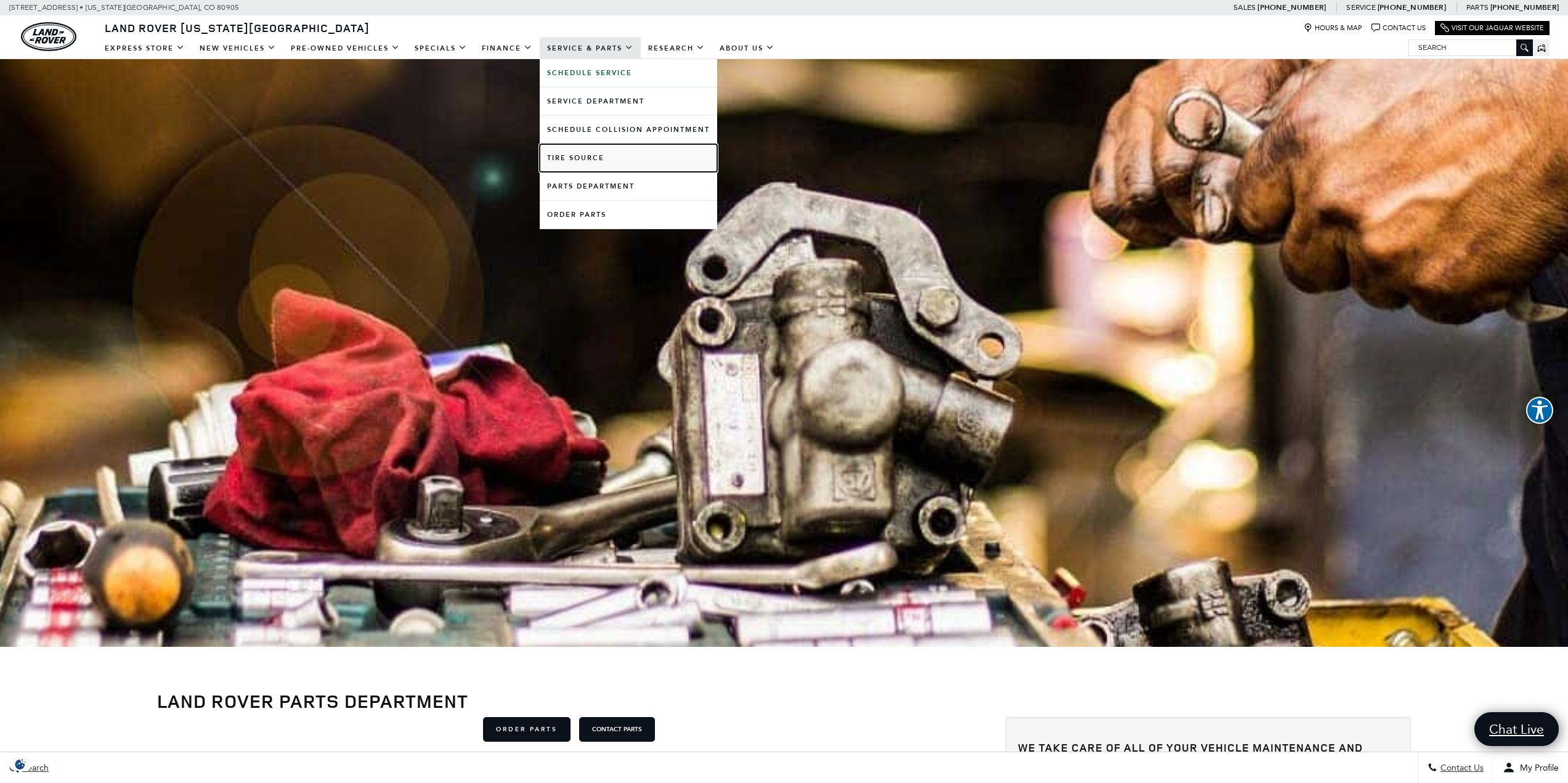
click at [587, 152] on link "Tire Source" at bounding box center [628, 158] width 178 height 27
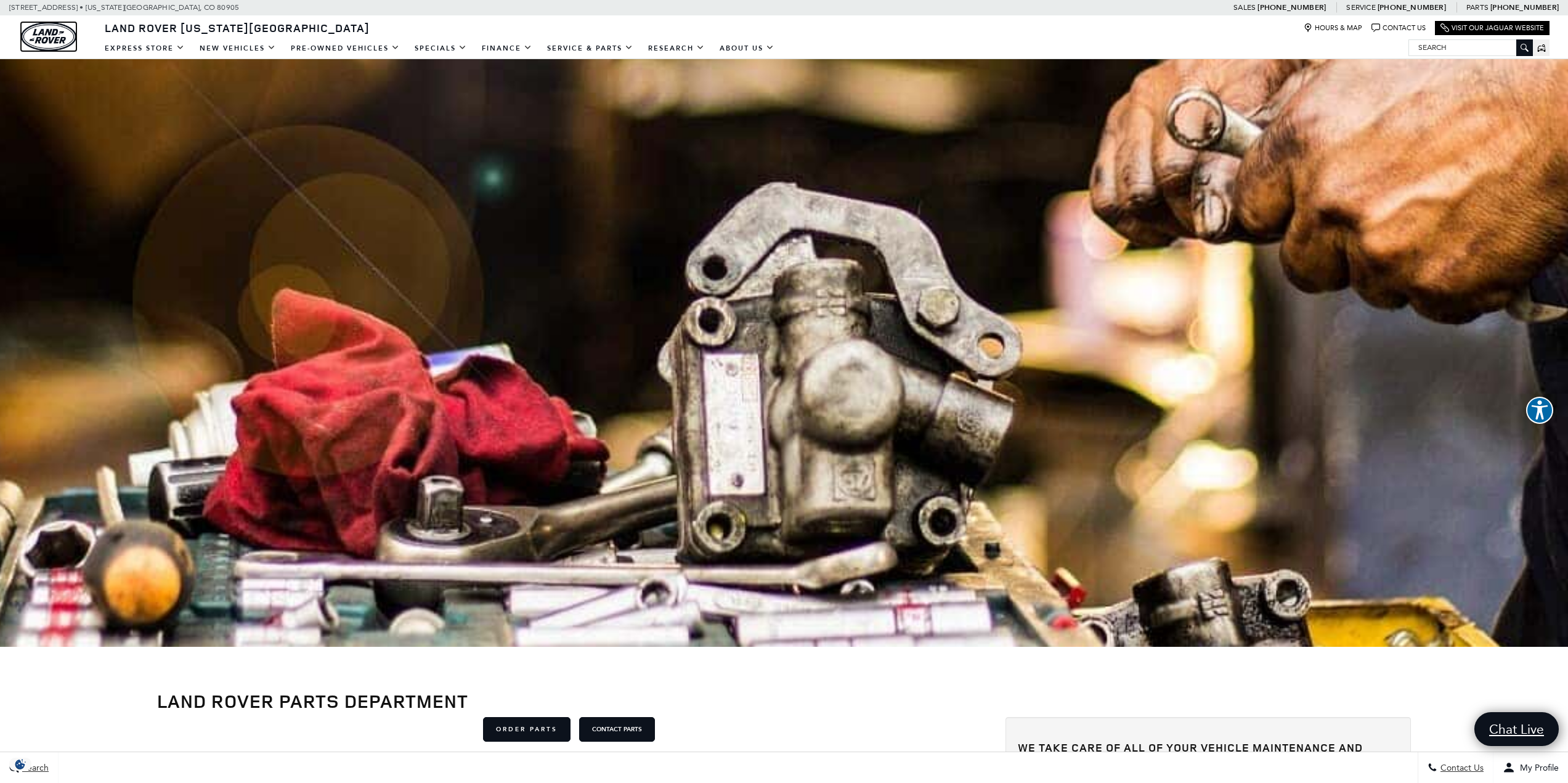
click at [32, 31] on img "land-rover" at bounding box center [49, 37] width 56 height 29
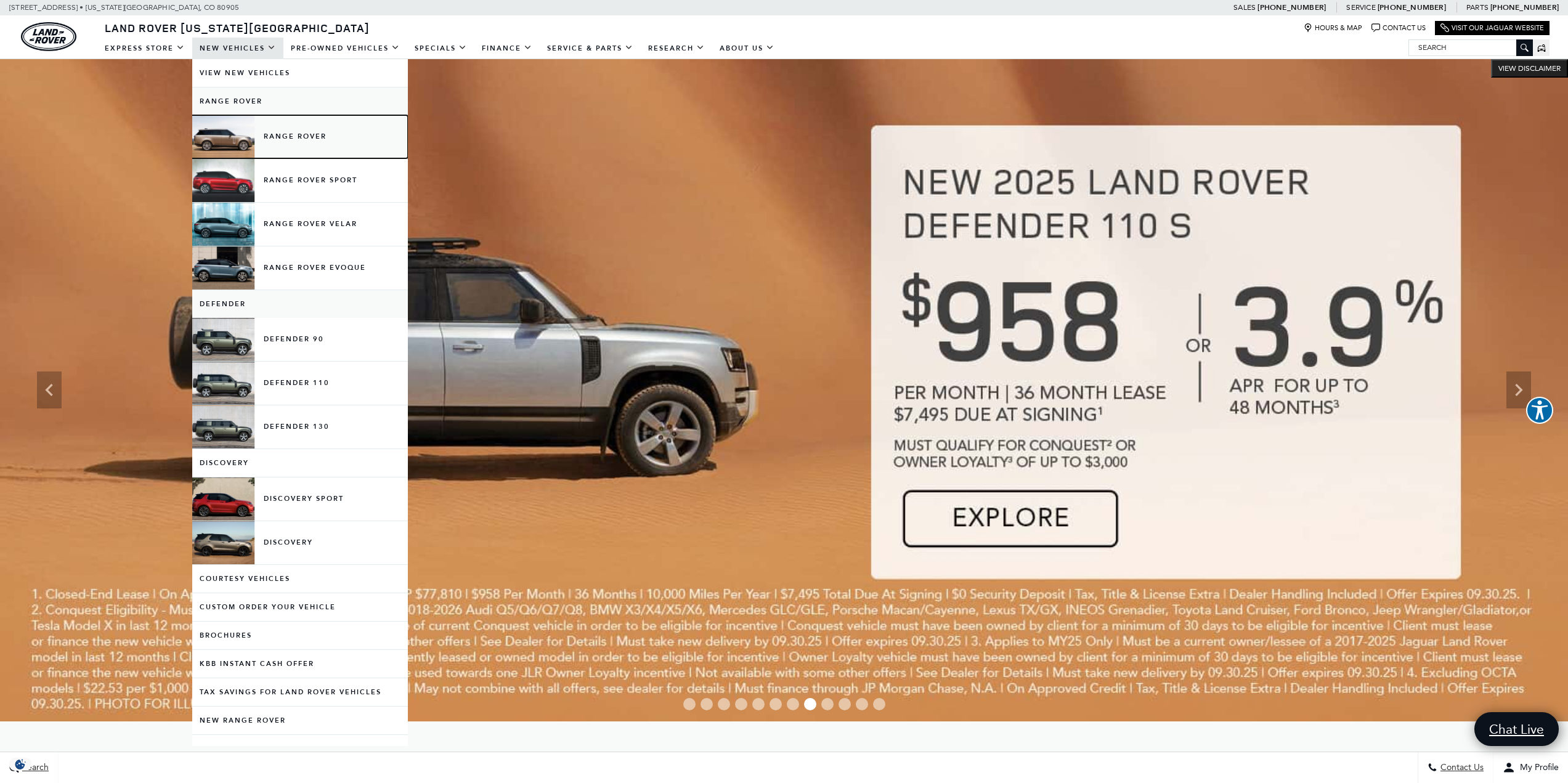
click at [302, 135] on link "Range Rover" at bounding box center [300, 136] width 216 height 43
